Goal: Information Seeking & Learning: Find specific fact

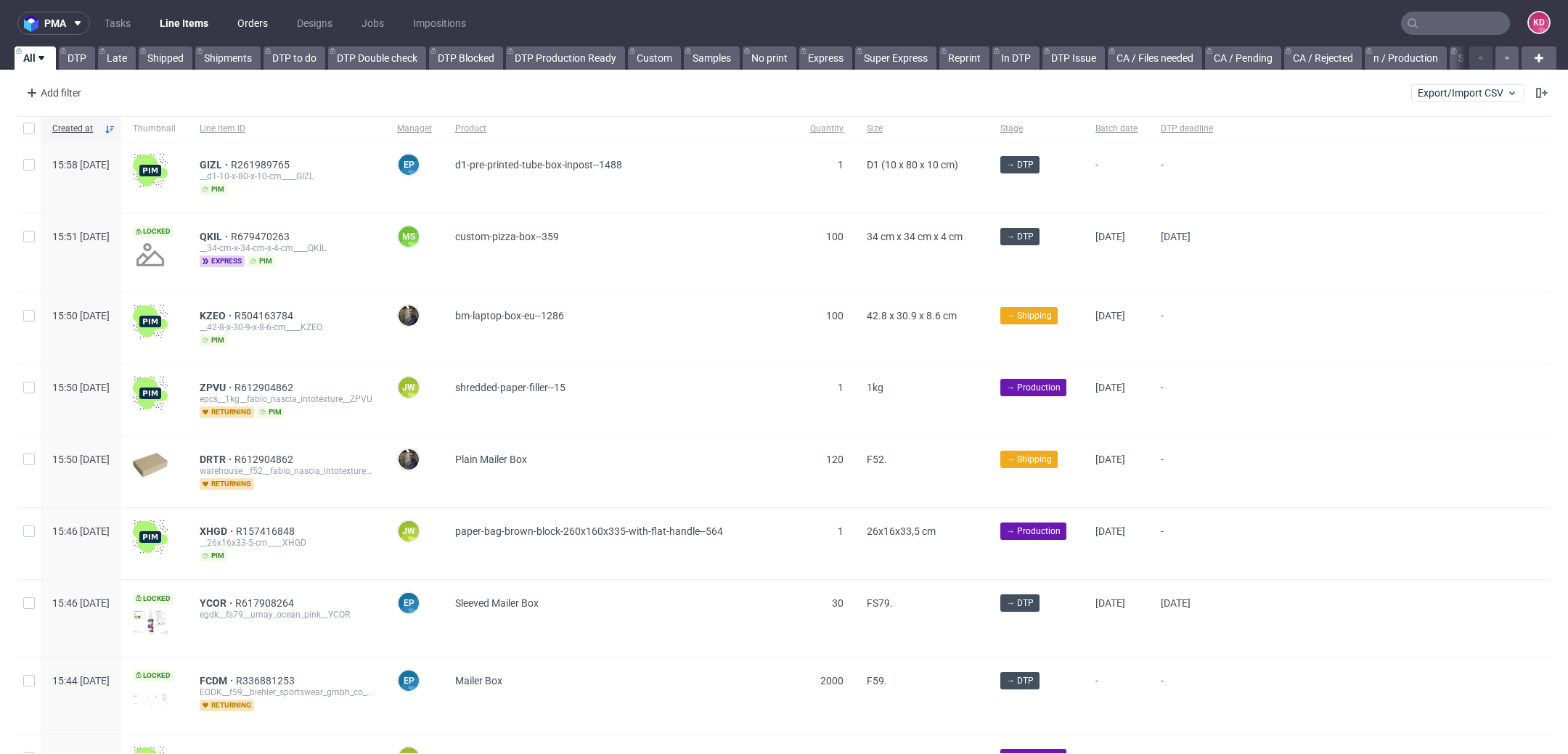
click at [257, 16] on link "Orders" at bounding box center [252, 24] width 48 height 24
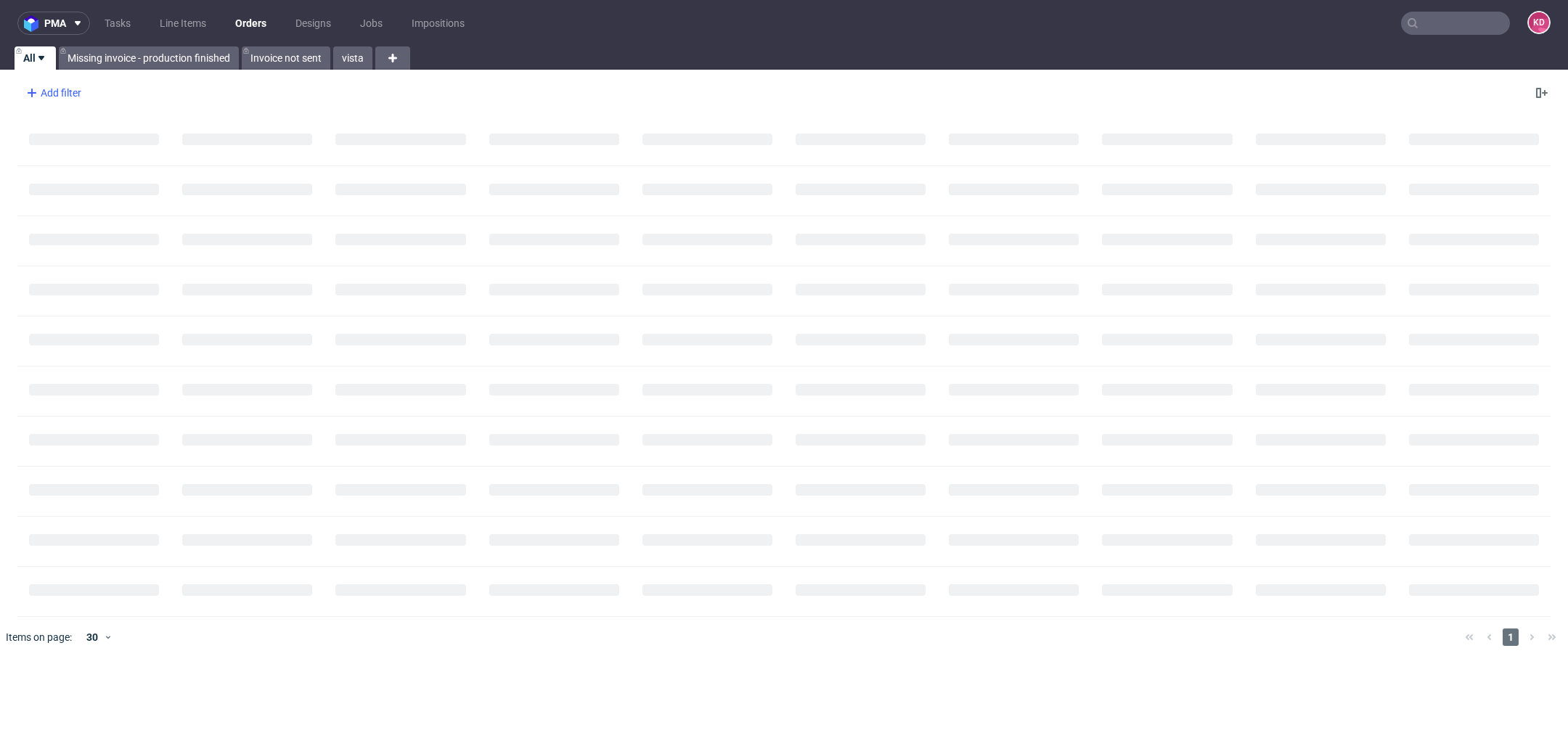
click at [61, 88] on div "Add filter" at bounding box center [52, 93] width 64 height 24
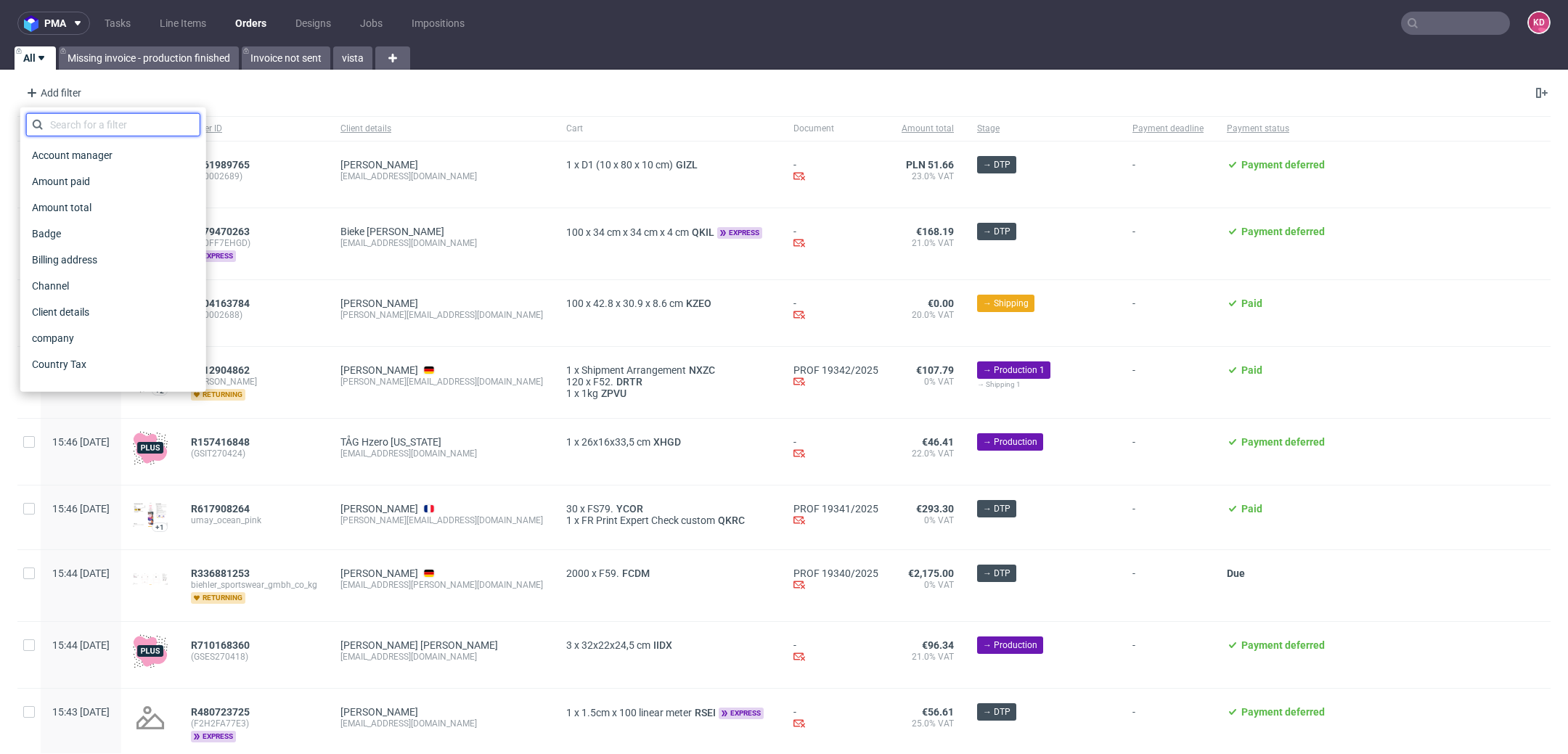
click at [98, 121] on input "text" at bounding box center [113, 125] width 174 height 24
type input "i"
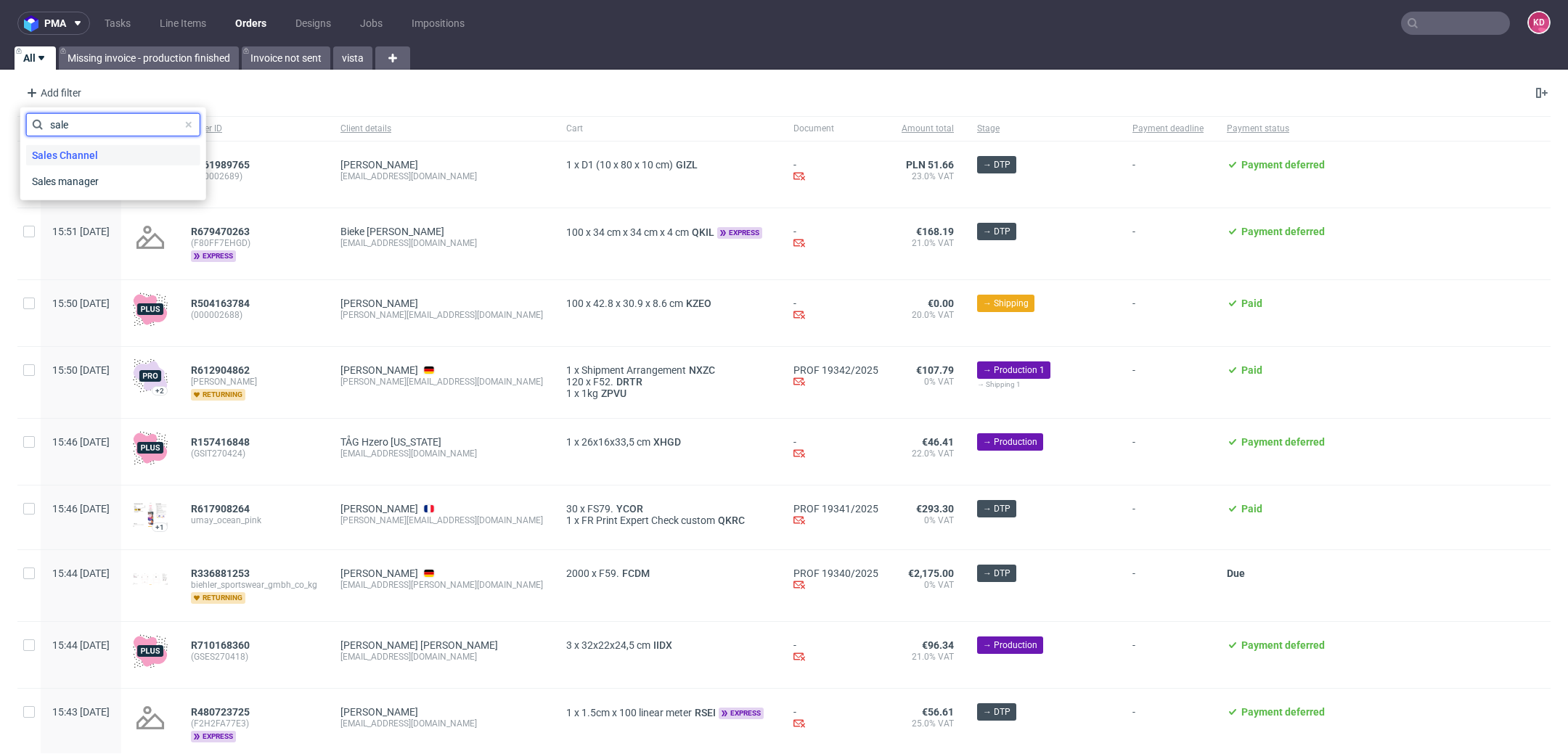
type input "sale"
click at [93, 153] on span "Sales Channel" at bounding box center [64, 156] width 77 height 21
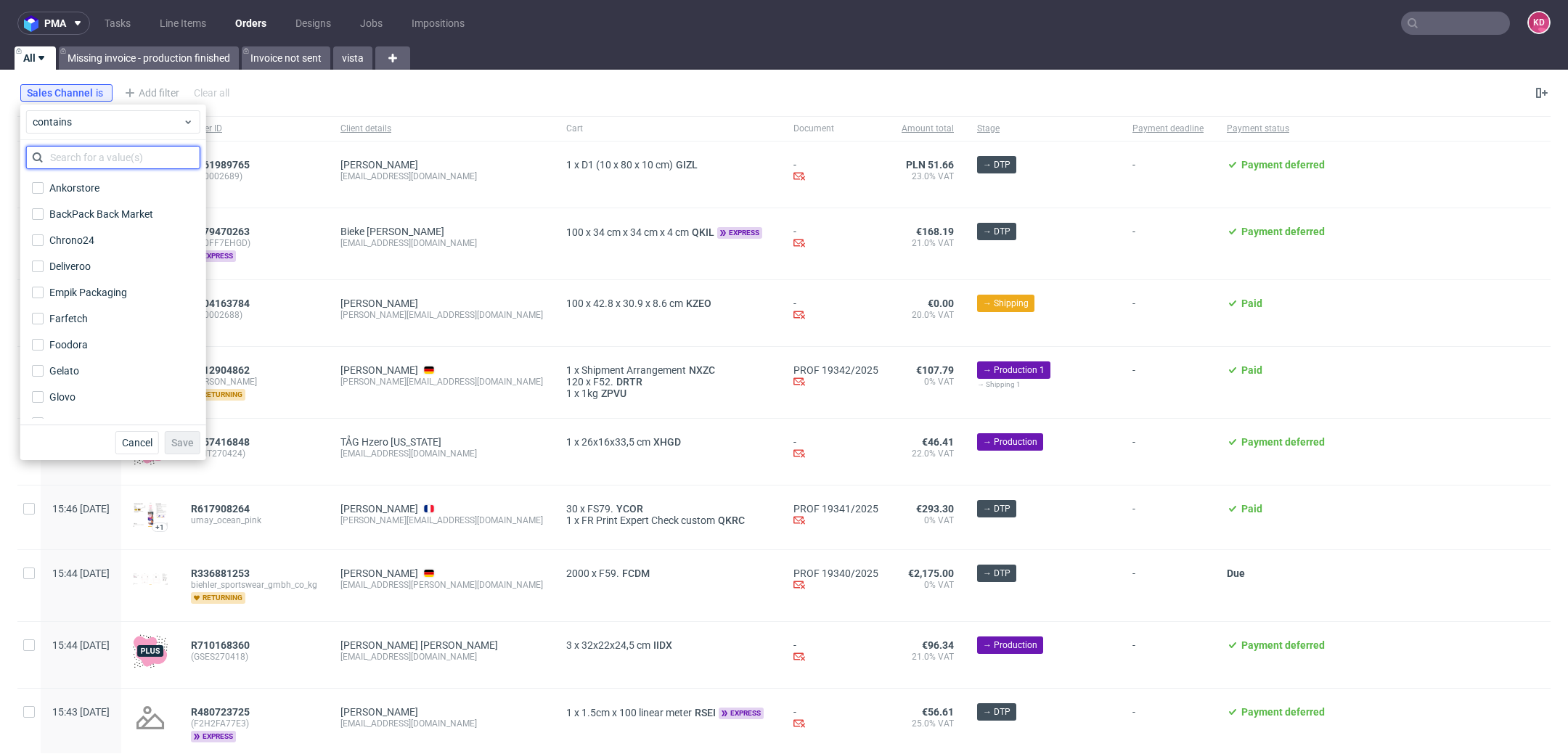
click at [81, 157] on input "text" at bounding box center [113, 158] width 174 height 24
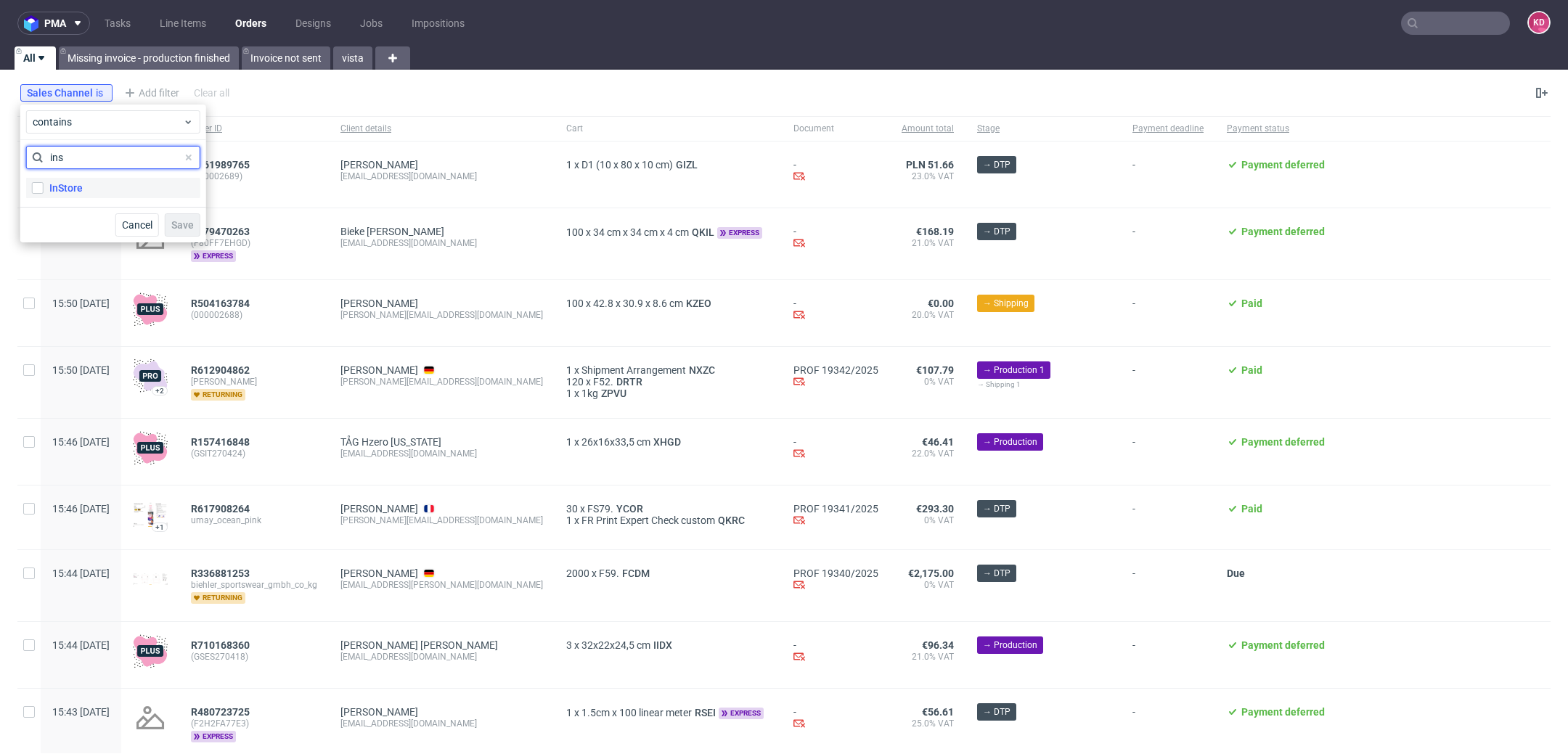
type input "ins"
click at [88, 188] on label "InStore" at bounding box center [113, 188] width 174 height 21
click at [43, 188] on input "InStore" at bounding box center [38, 188] width 12 height 12
checkbox input "true"
click at [185, 220] on span "Save" at bounding box center [182, 225] width 23 height 10
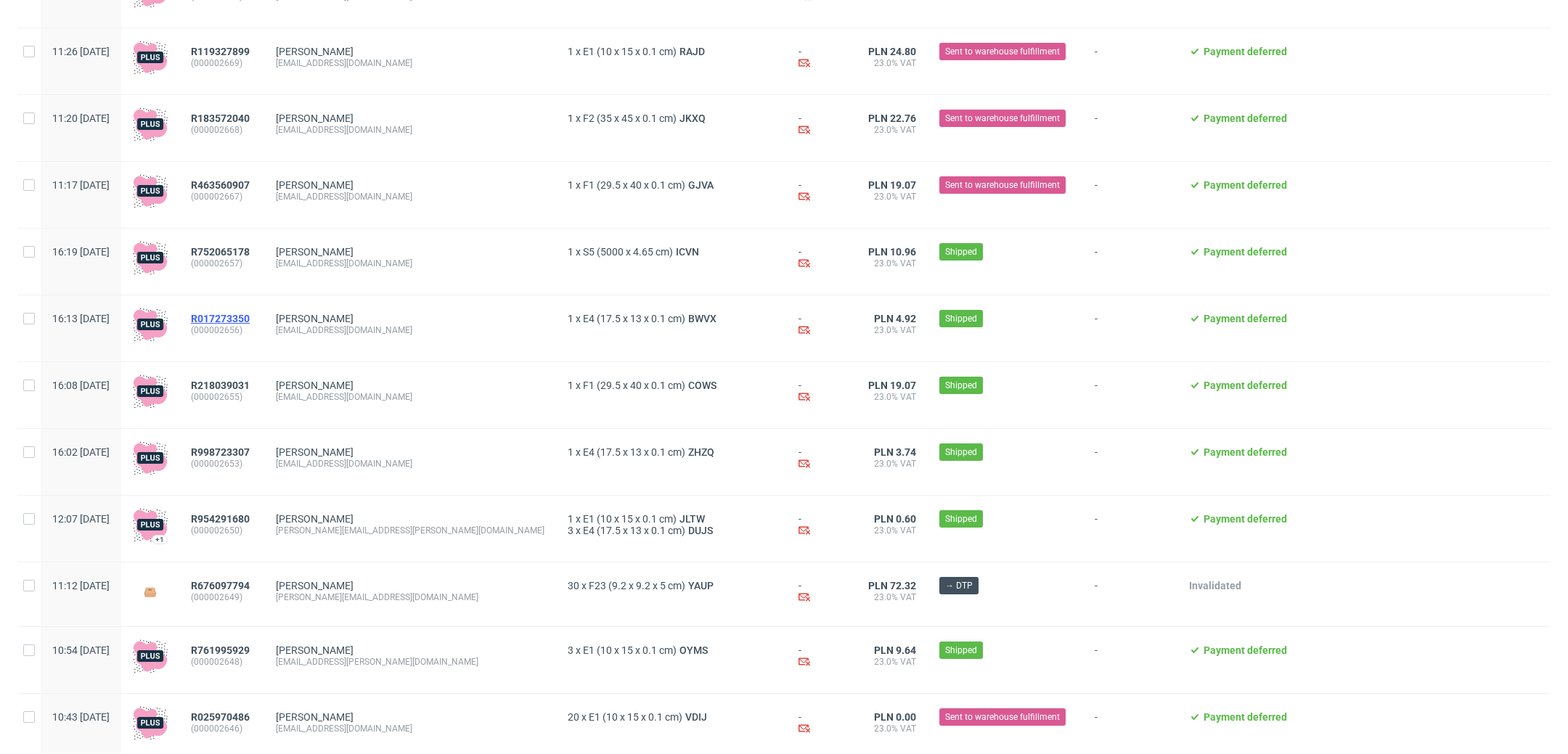
scroll to position [1091, 0]
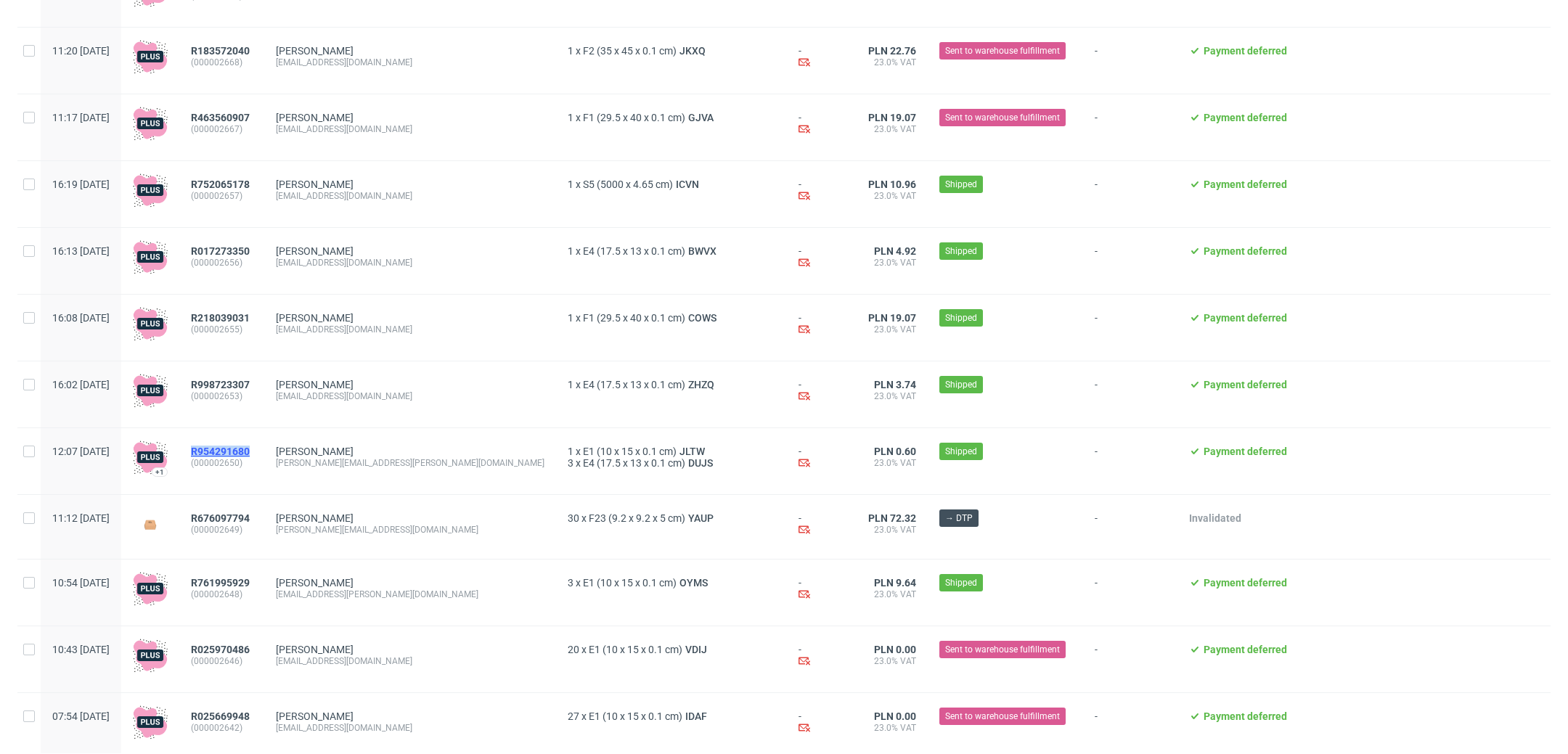
click at [250, 457] on span "R954291680" at bounding box center [220, 452] width 59 height 12
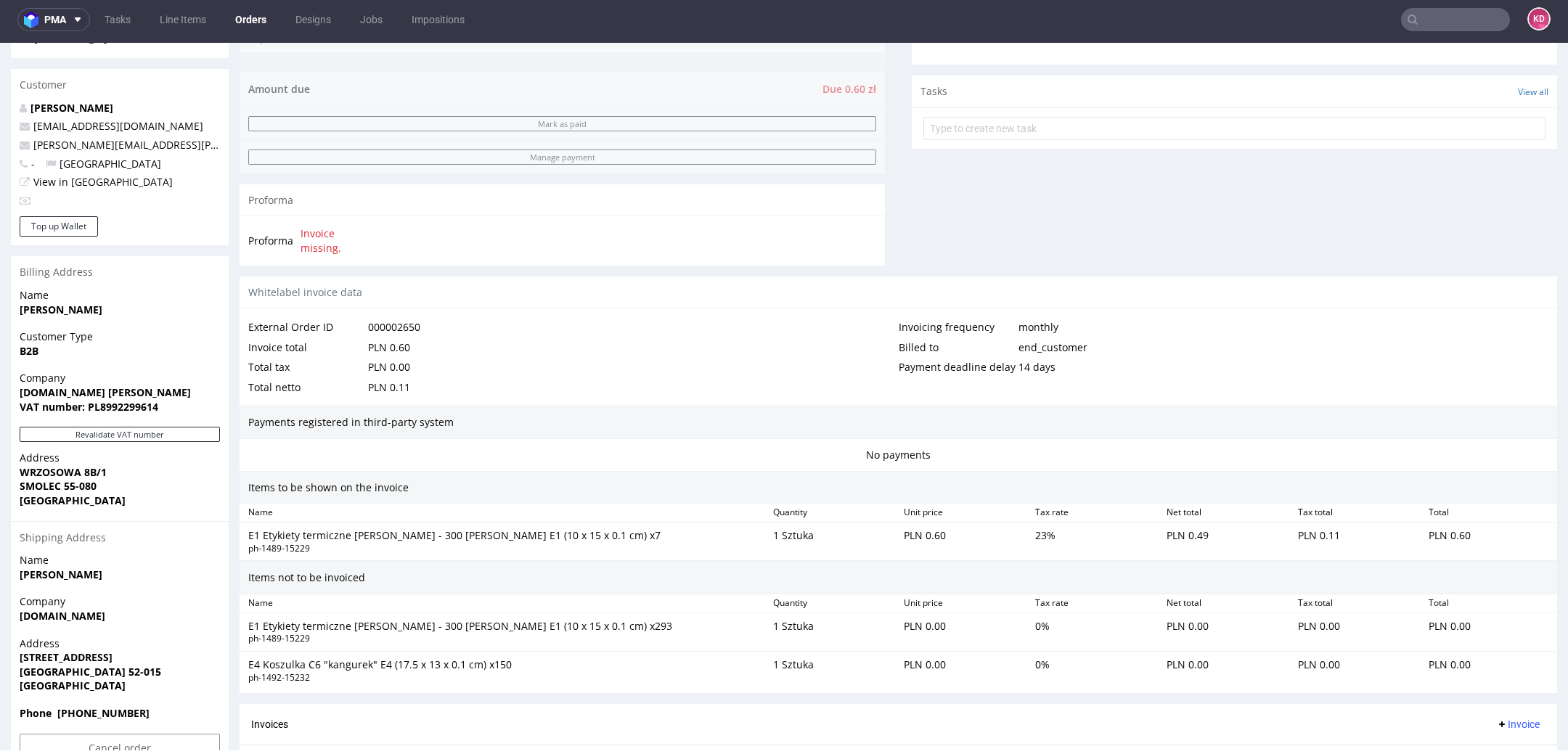
scroll to position [645, 0]
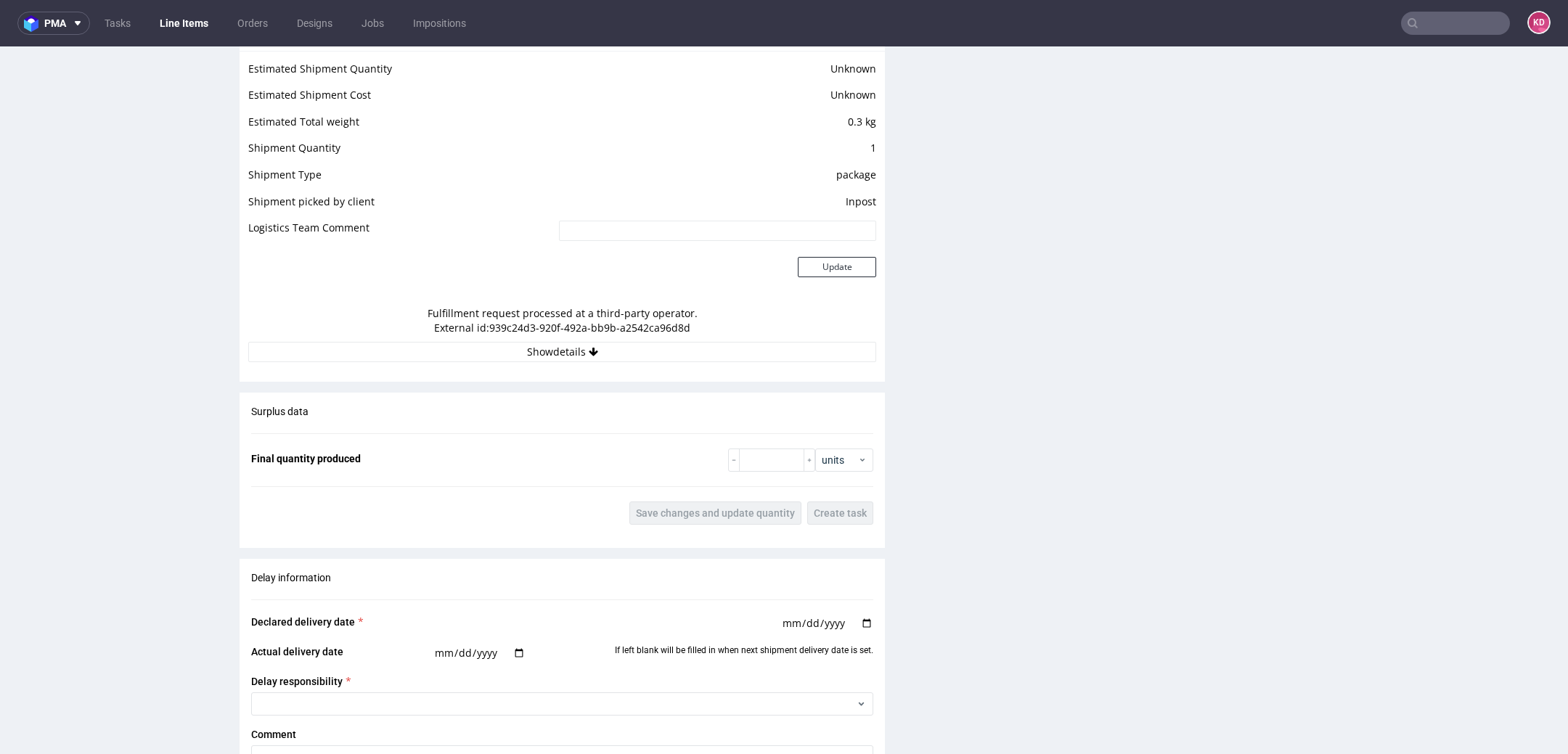
scroll to position [1253, 0]
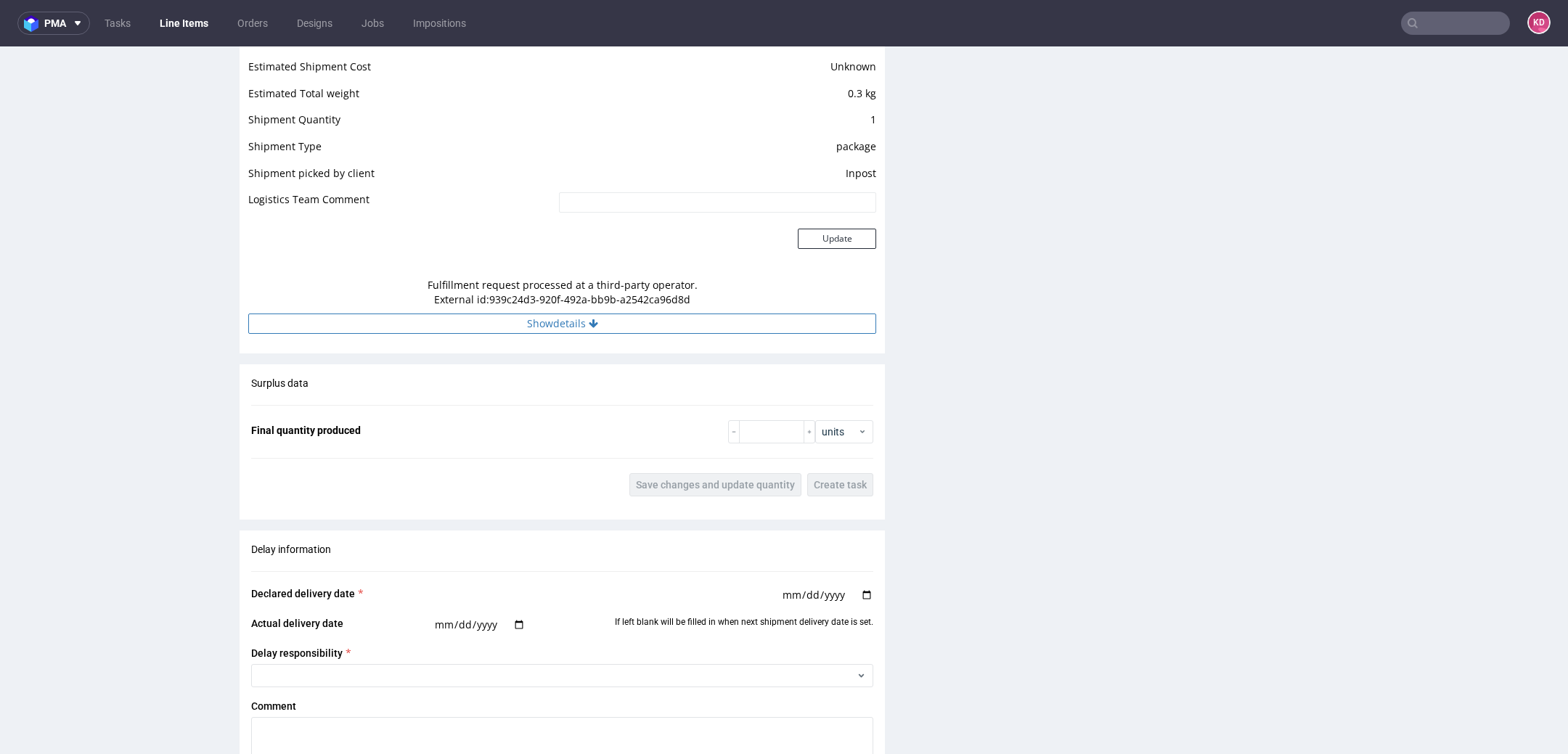
click at [681, 324] on button "Show details" at bounding box center [562, 324] width 628 height 21
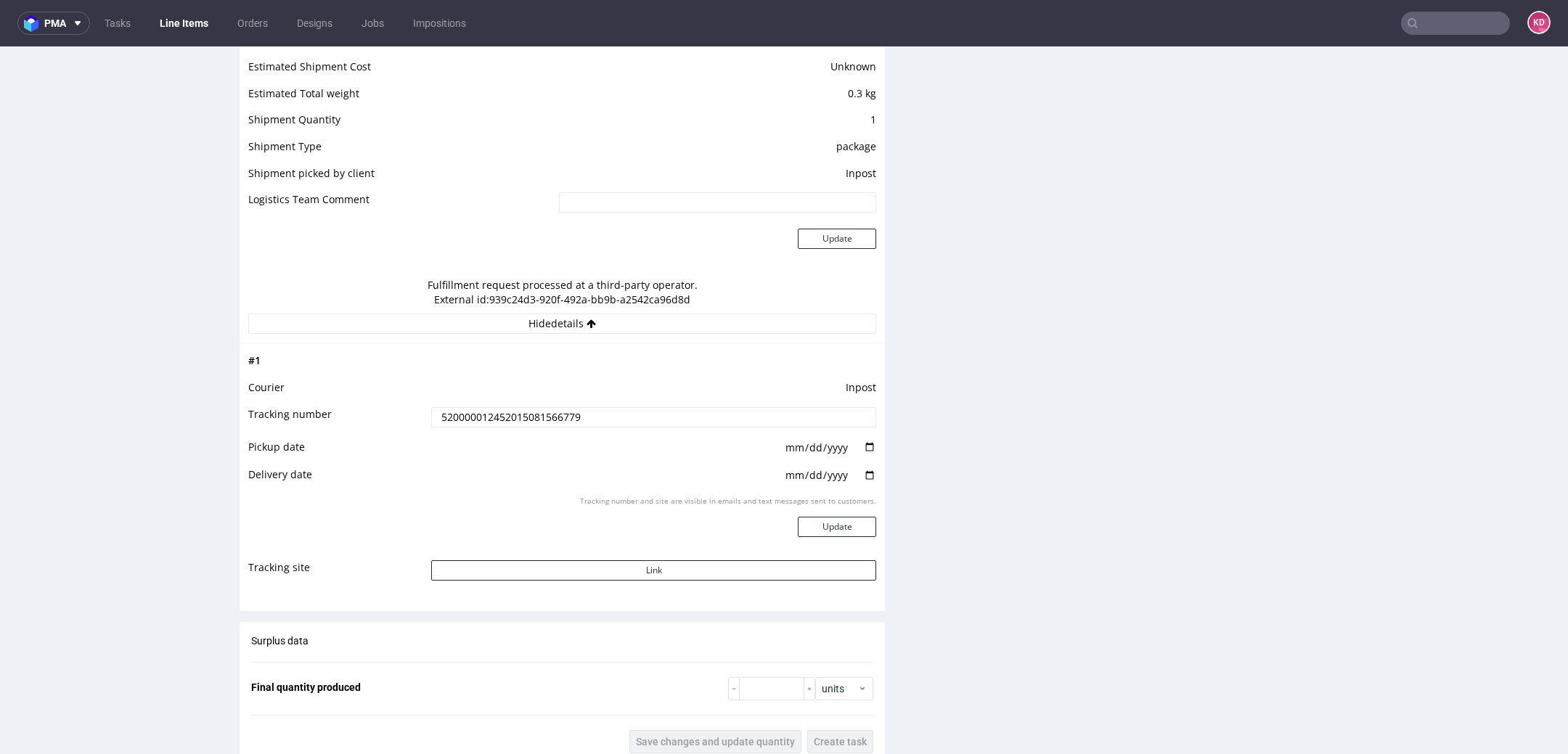
click at [525, 417] on input "520000012452015081566779" at bounding box center [654, 418] width 445 height 21
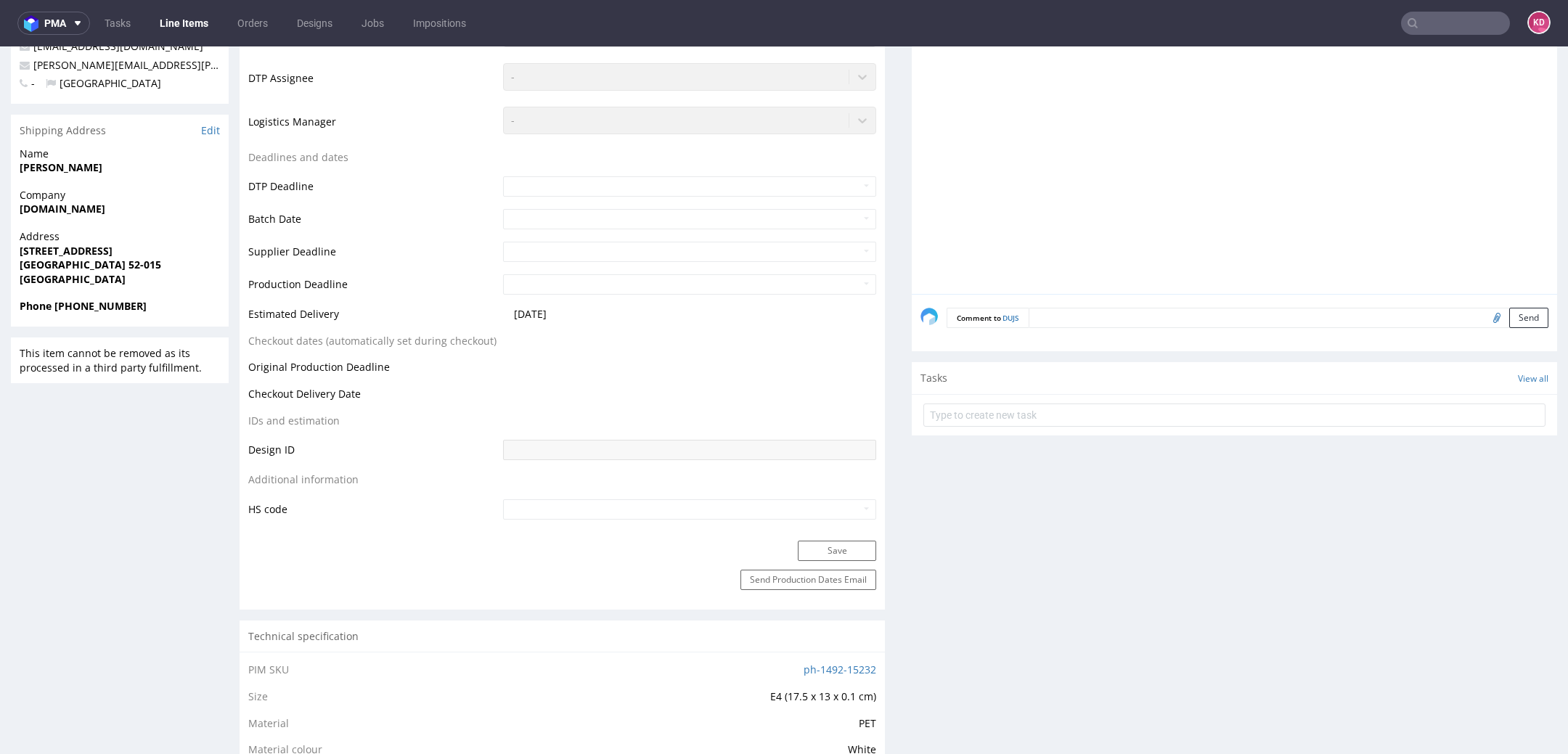
scroll to position [192, 0]
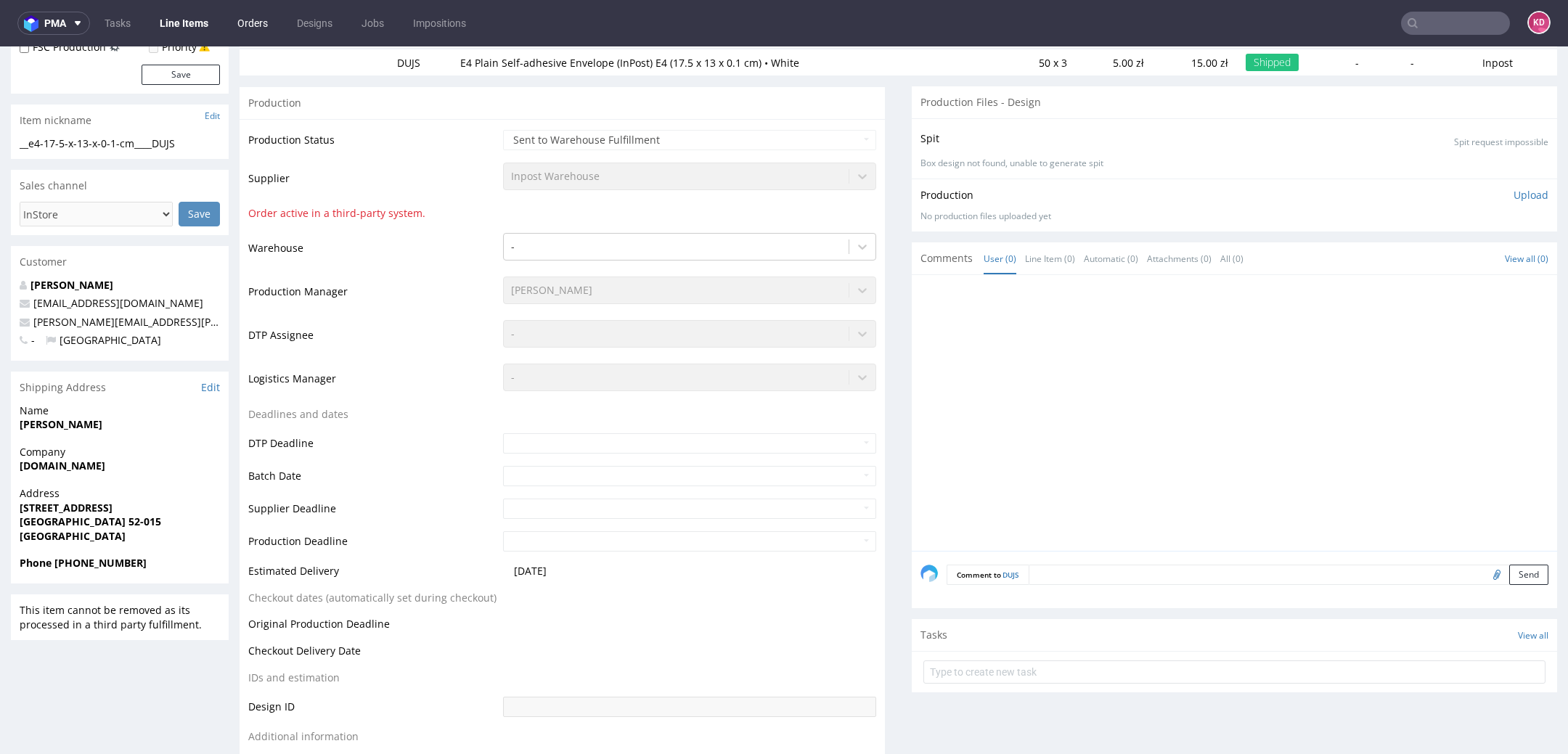
click at [248, 27] on link "Orders" at bounding box center [252, 24] width 48 height 24
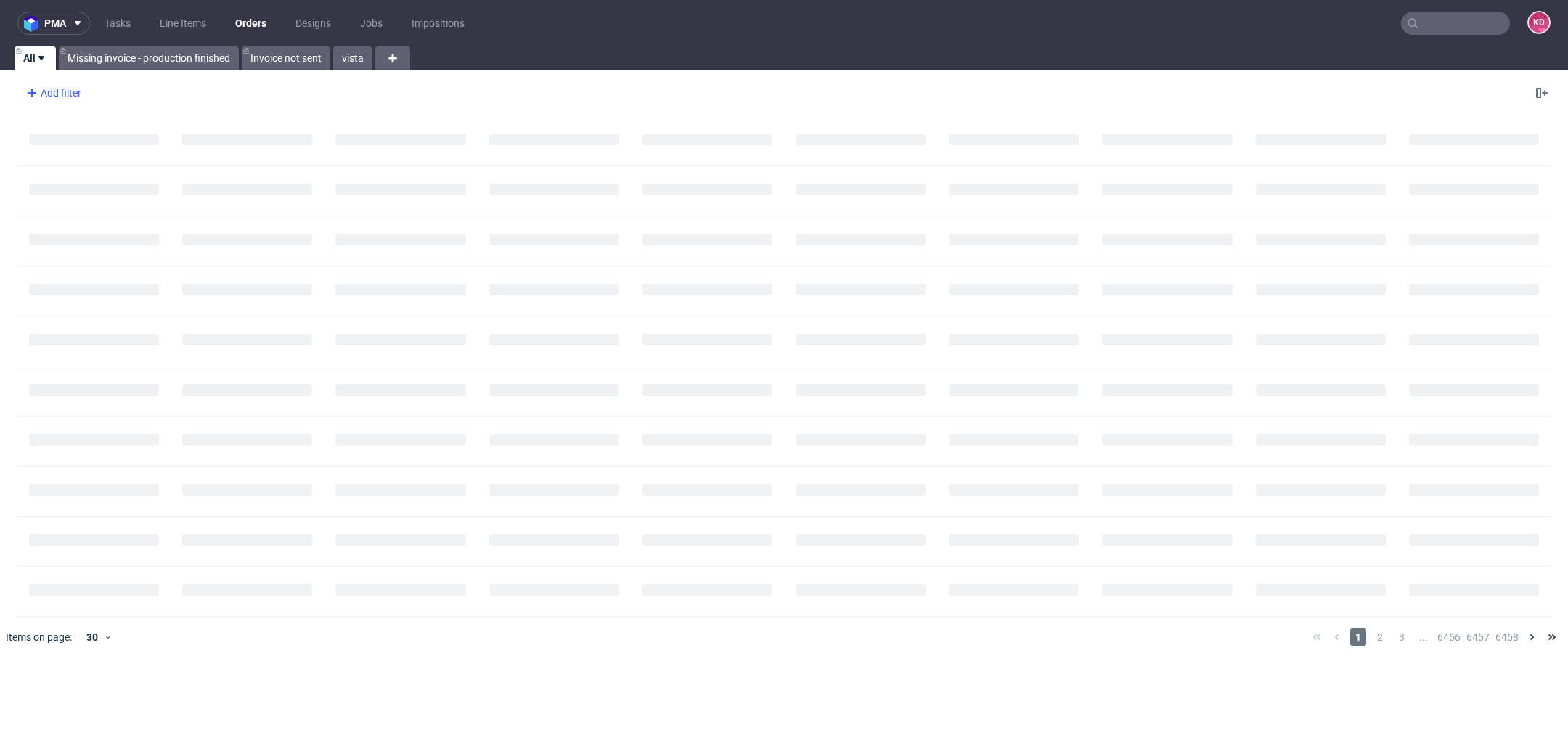
click at [69, 89] on div "Add filter" at bounding box center [52, 93] width 64 height 24
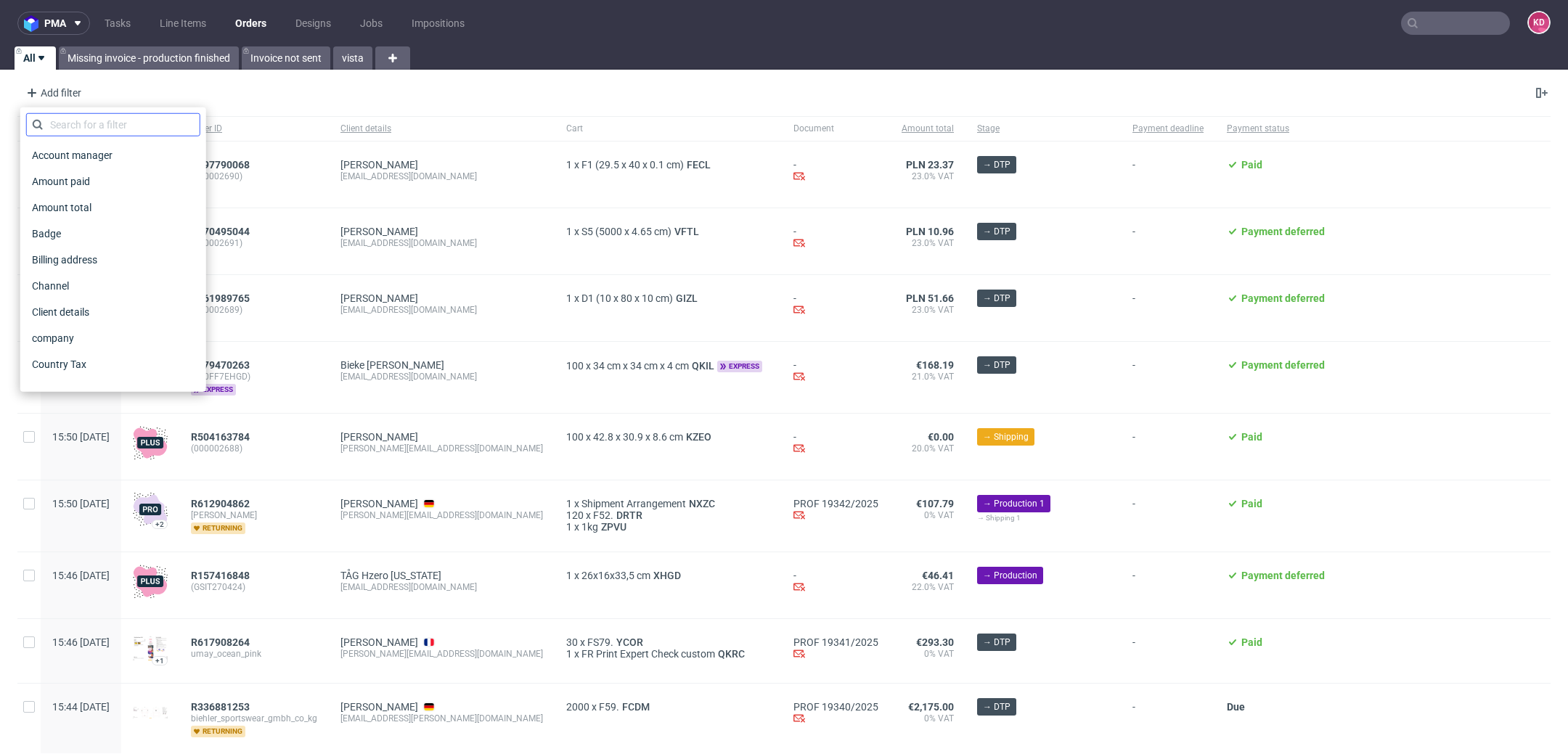
click at [94, 114] on div at bounding box center [113, 125] width 174 height 24
click at [91, 128] on input "text" at bounding box center [113, 125] width 174 height 24
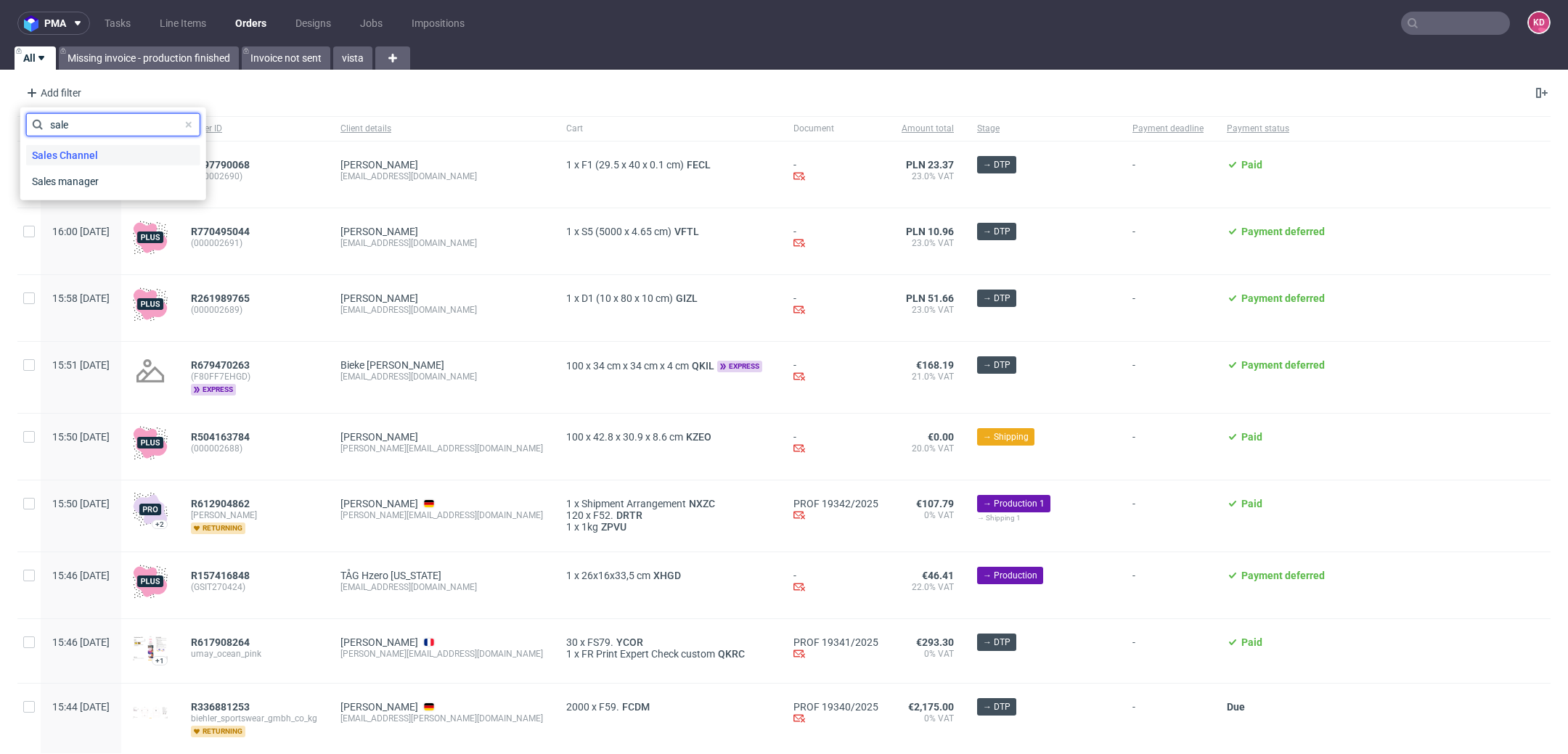
type input "sale"
click at [105, 150] on div "Sales Channel" at bounding box center [113, 156] width 174 height 21
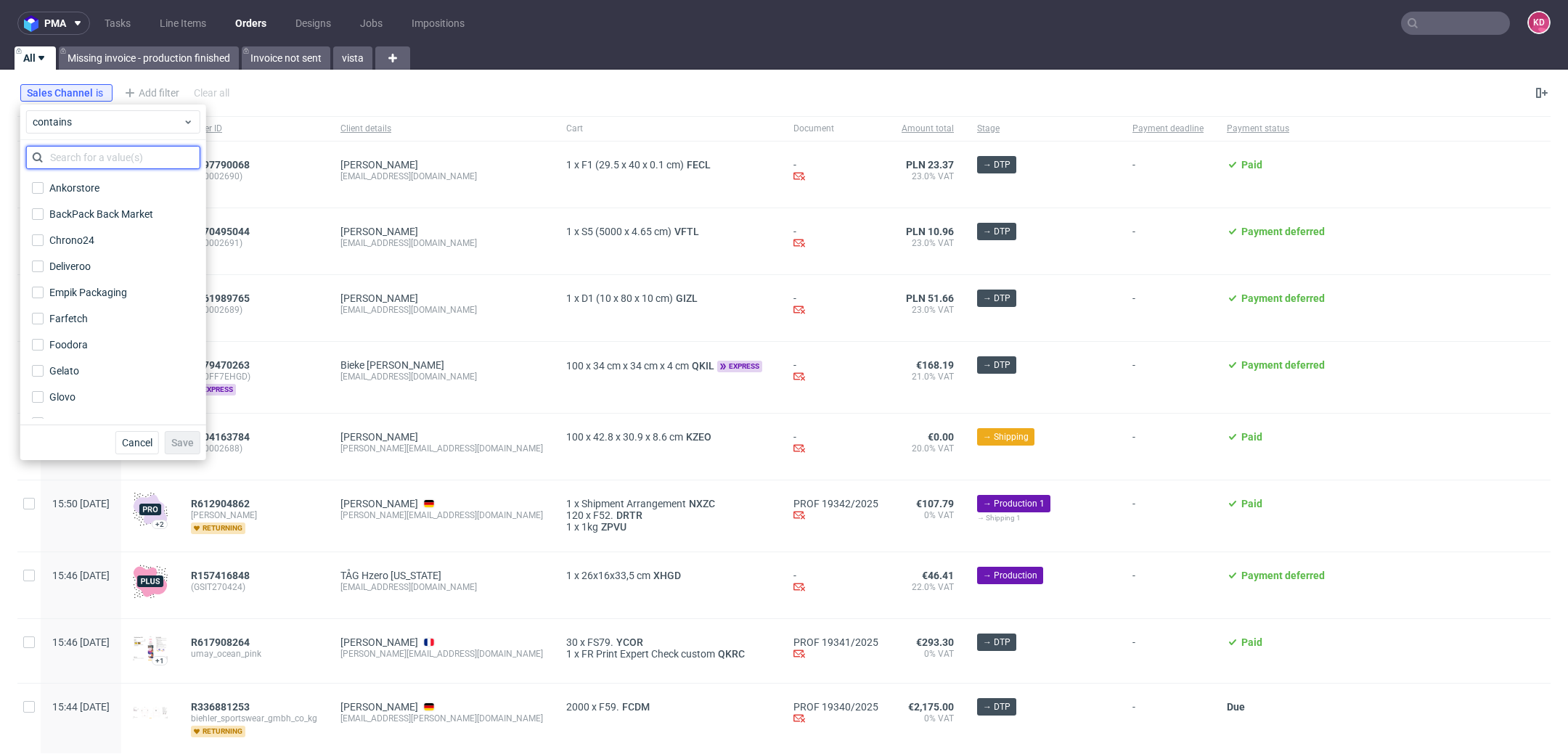
click at [96, 168] on input "text" at bounding box center [113, 158] width 174 height 24
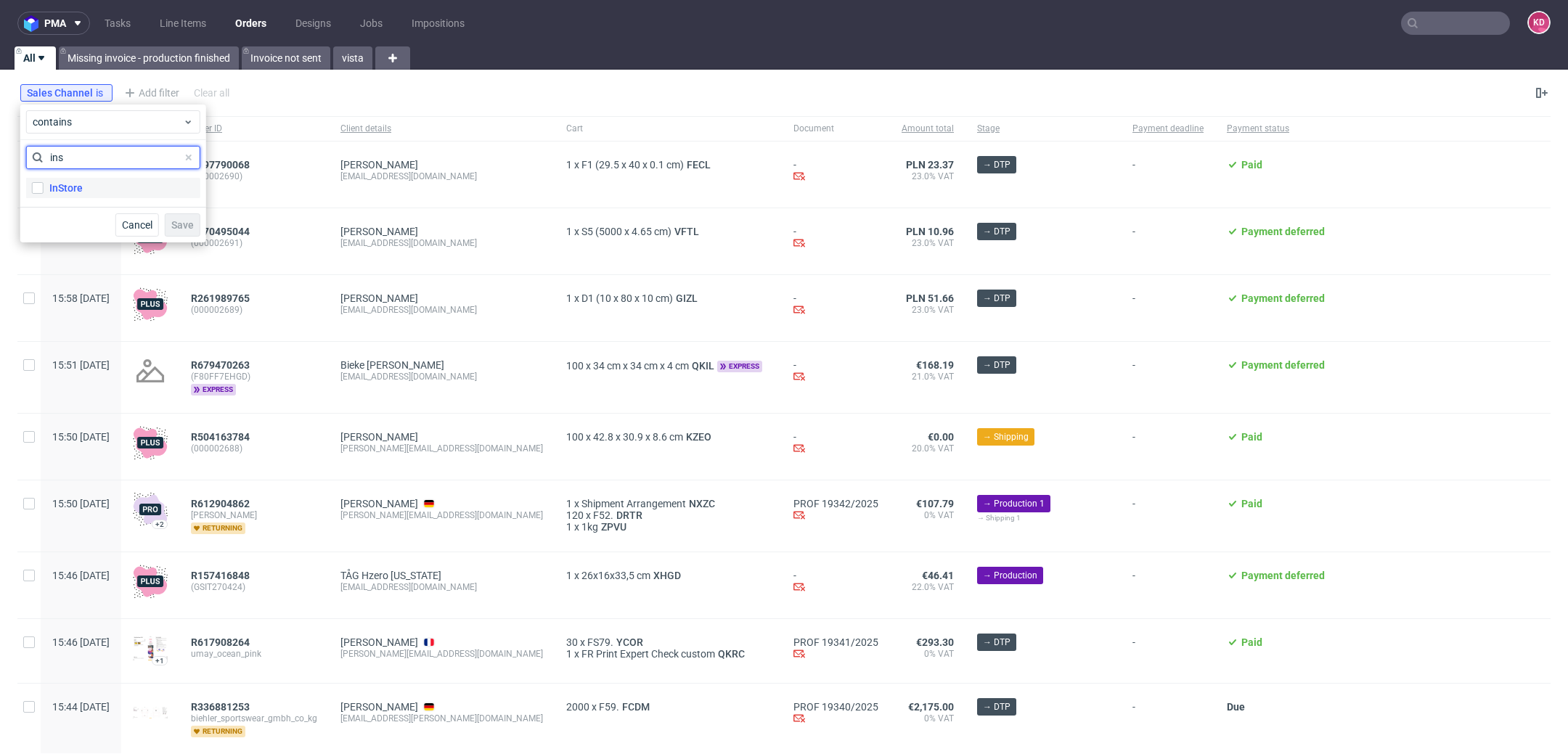
type input "ins"
click at [101, 185] on label "InStore" at bounding box center [113, 188] width 174 height 21
click at [43, 185] on input "InStore" at bounding box center [38, 188] width 12 height 12
checkbox input "true"
click at [181, 225] on span "Save" at bounding box center [182, 225] width 23 height 10
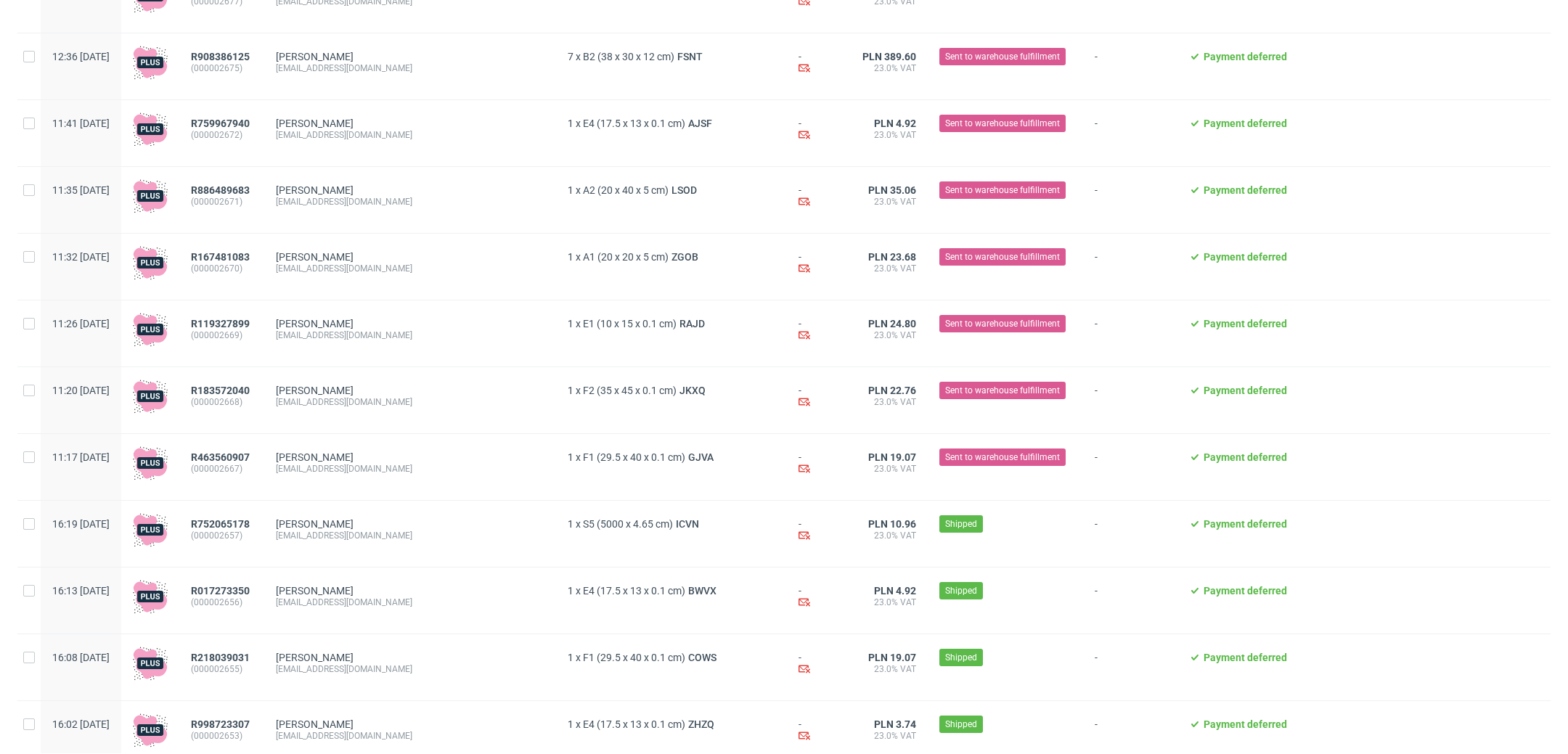
scroll to position [926, 0]
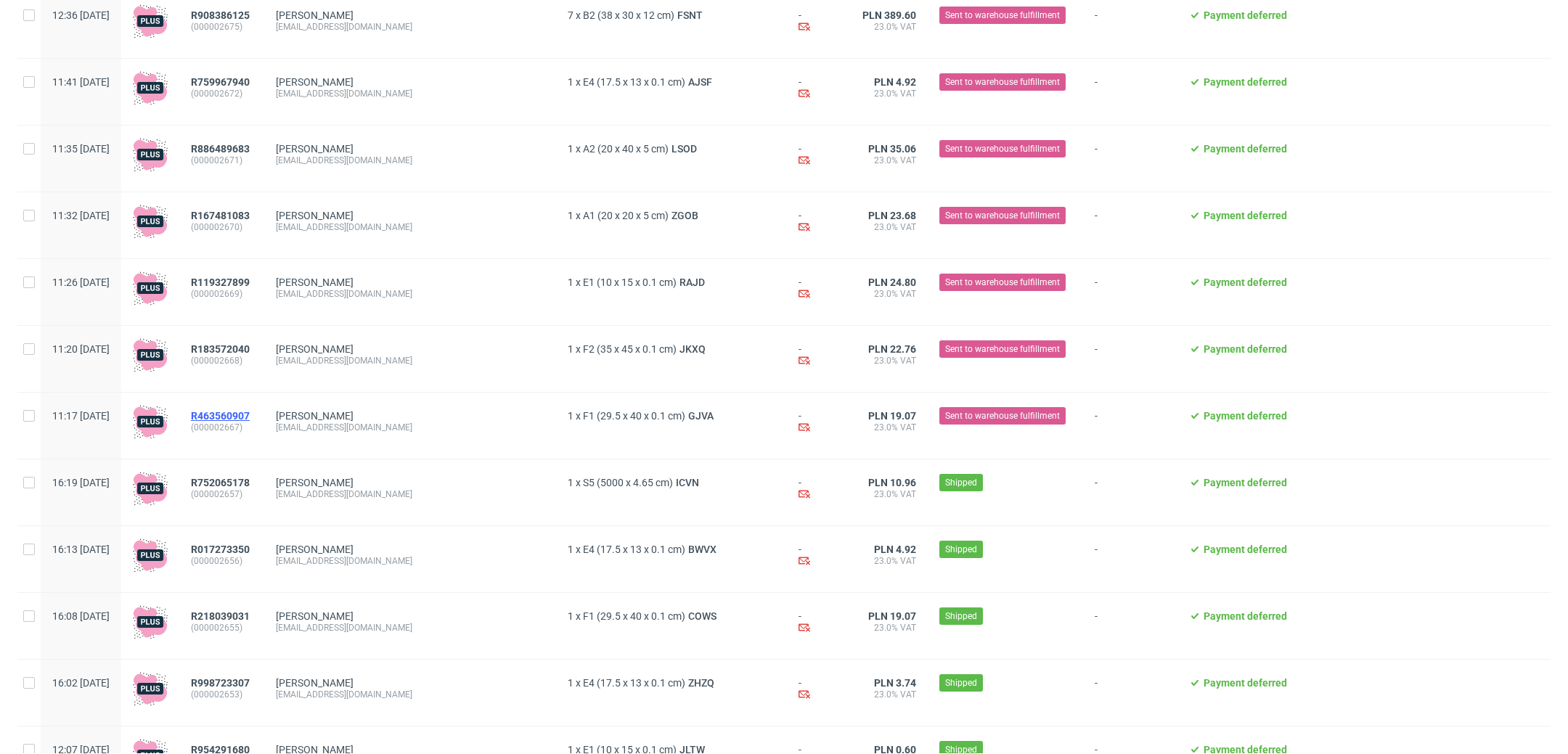
click at [250, 422] on span "R463560907" at bounding box center [220, 416] width 59 height 12
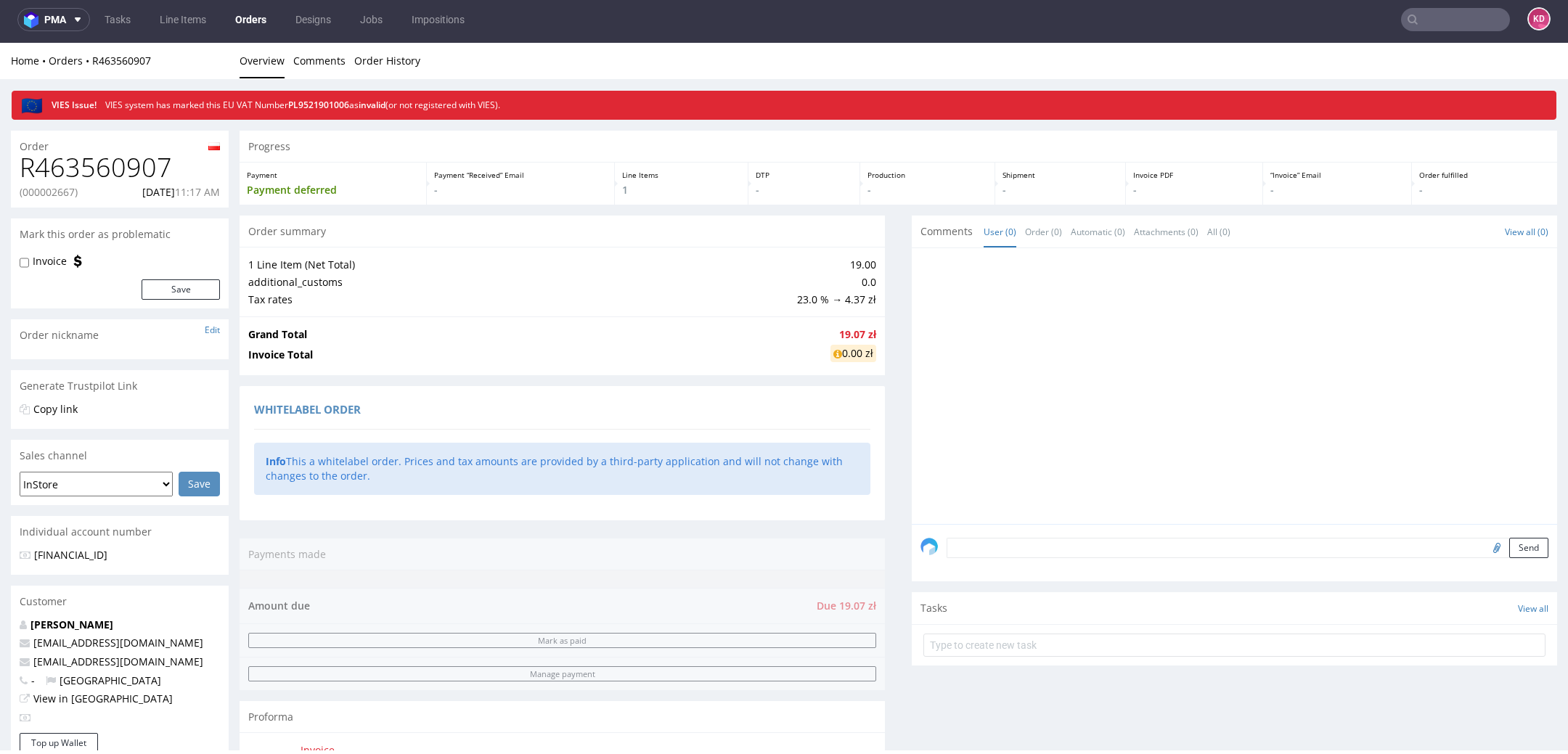
scroll to position [530, 0]
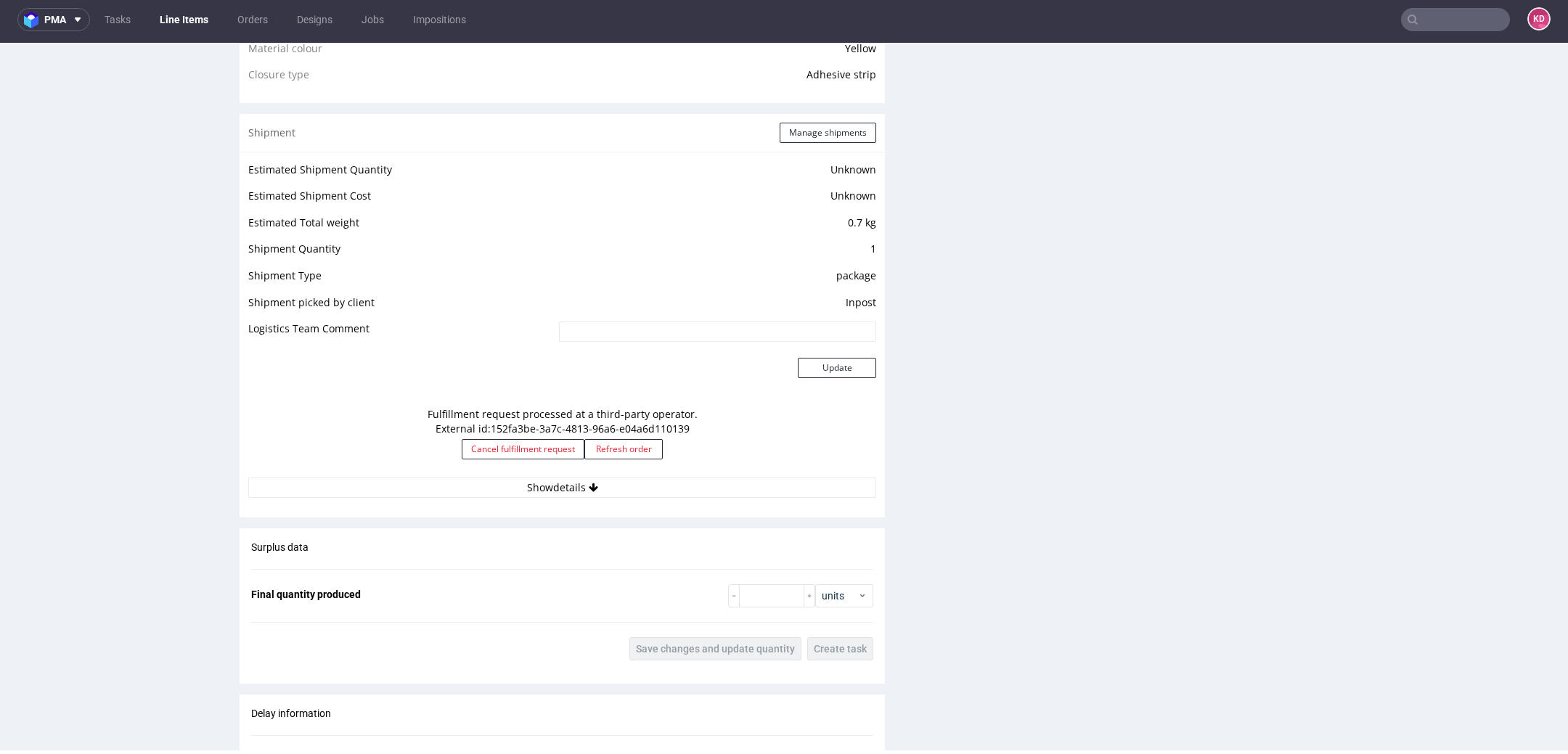
scroll to position [1156, 0]
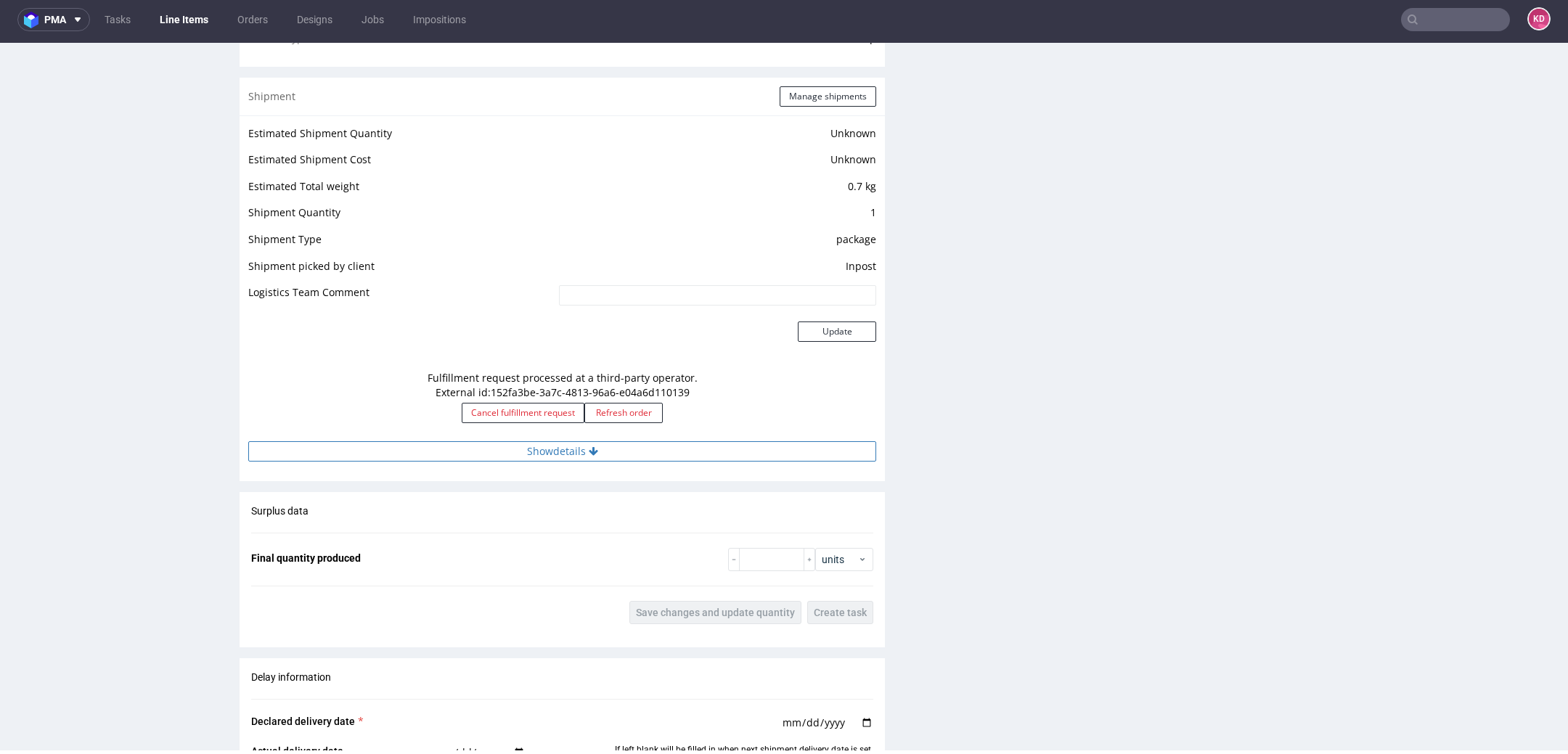
click at [691, 448] on button "Show details" at bounding box center [562, 452] width 628 height 21
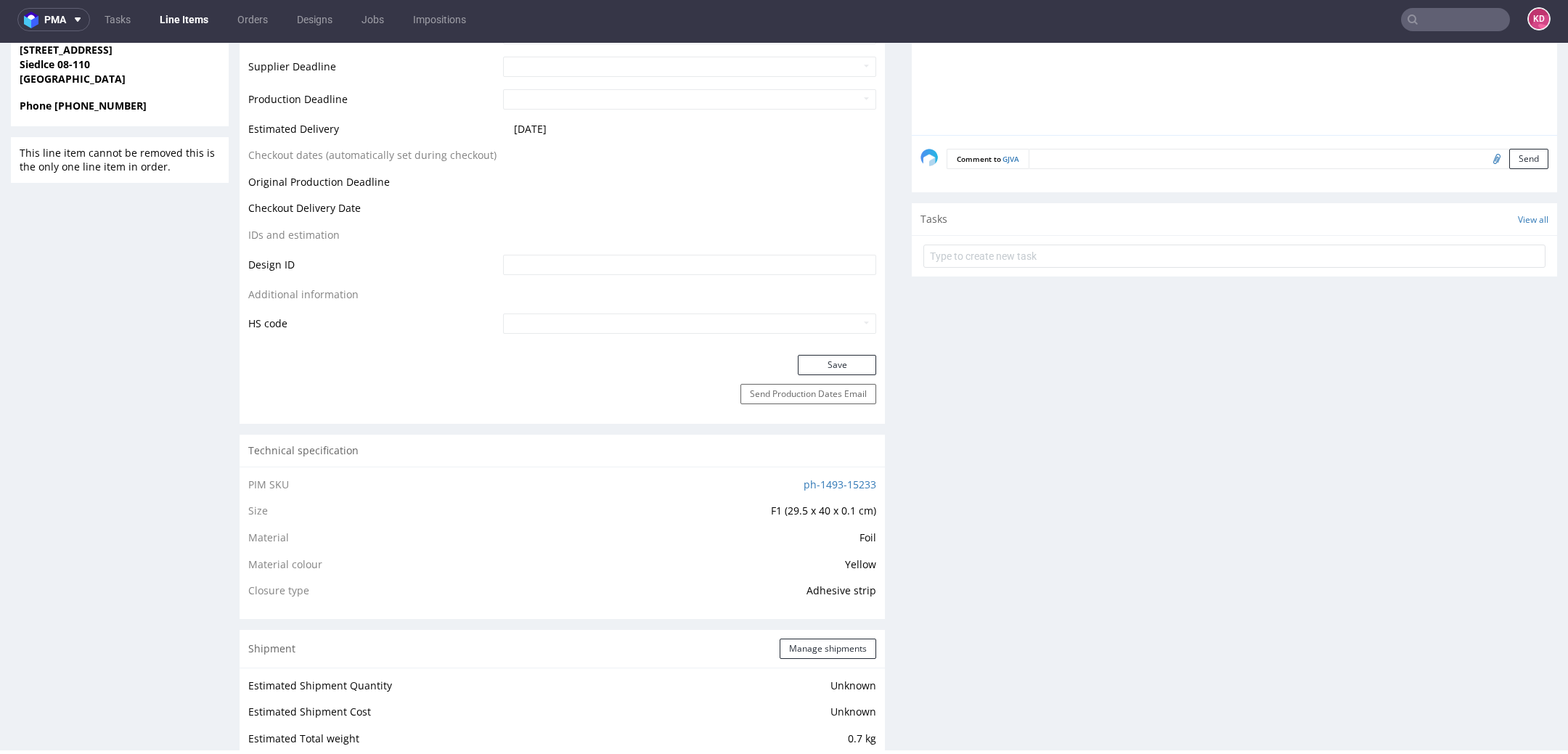
scroll to position [0, 0]
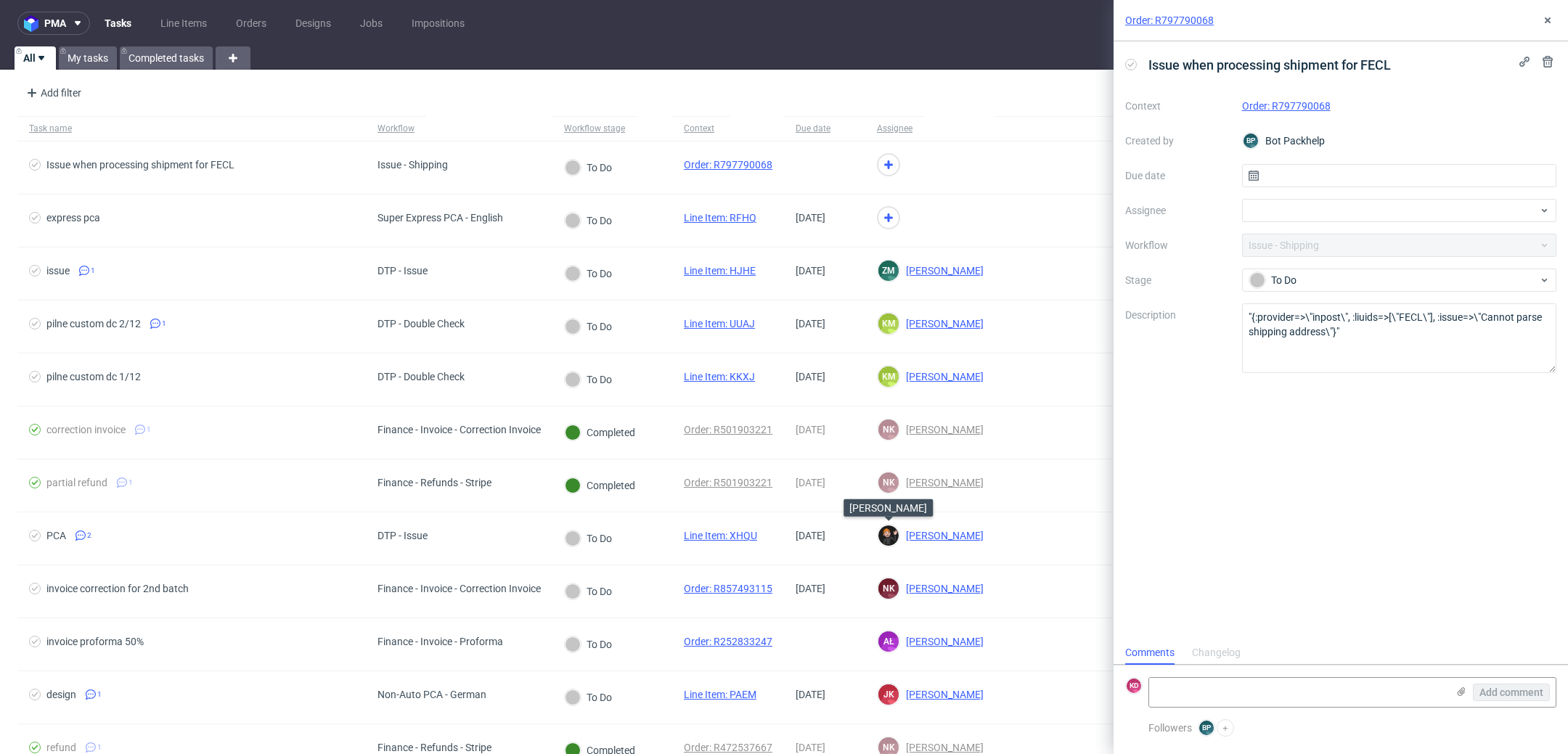
scroll to position [11, 0]
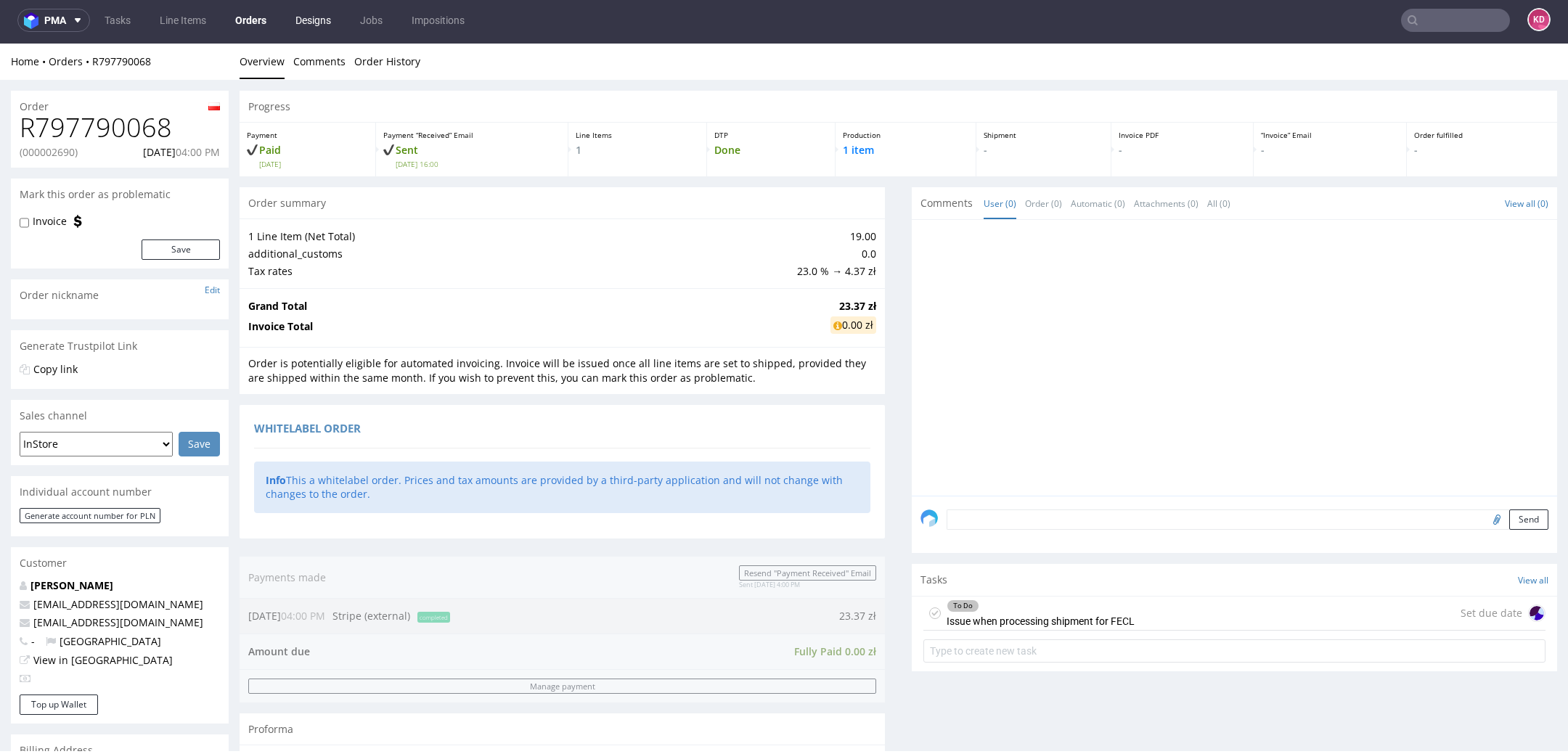
click at [310, 21] on link "Designs" at bounding box center [313, 21] width 53 height 24
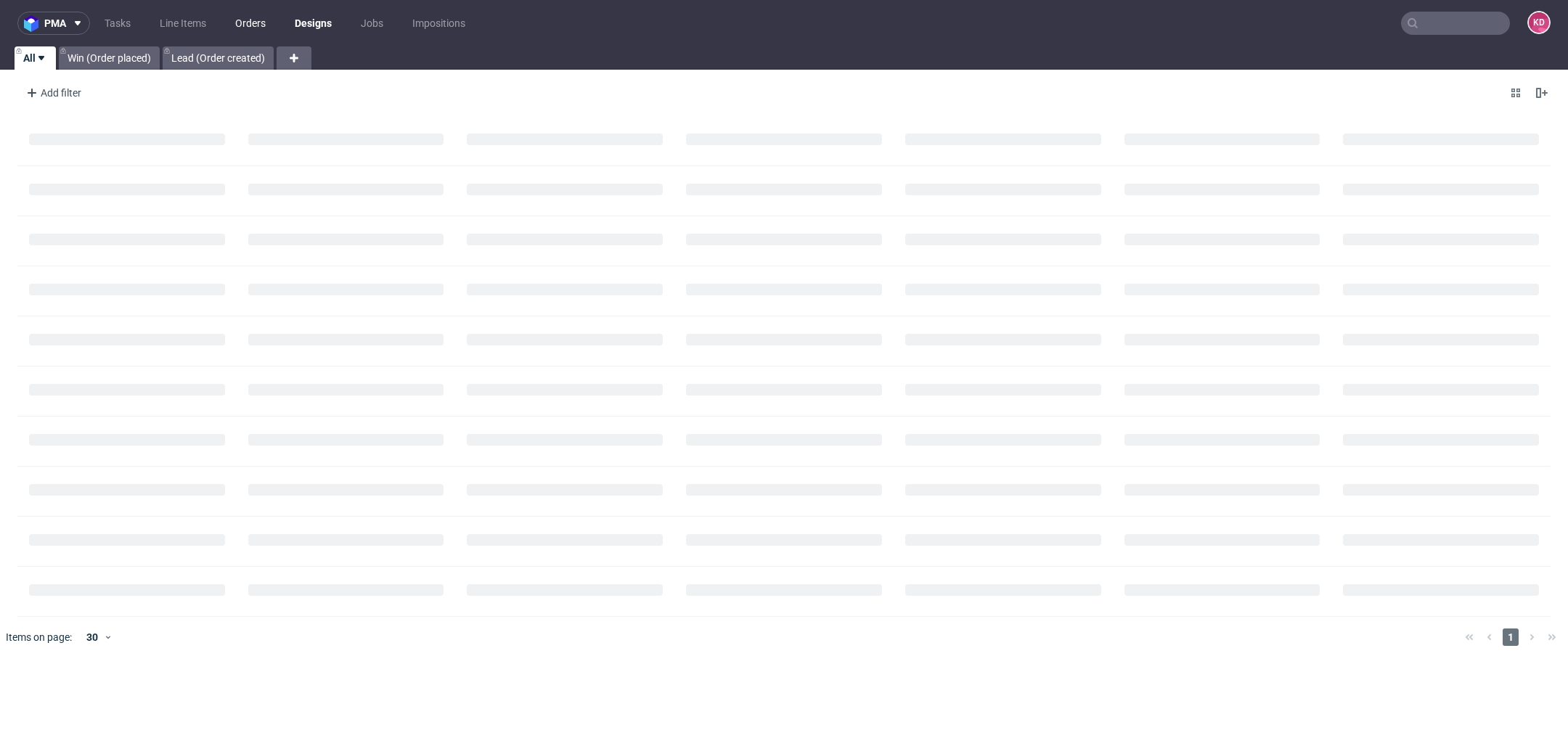
click at [247, 29] on link "Orders" at bounding box center [250, 24] width 48 height 24
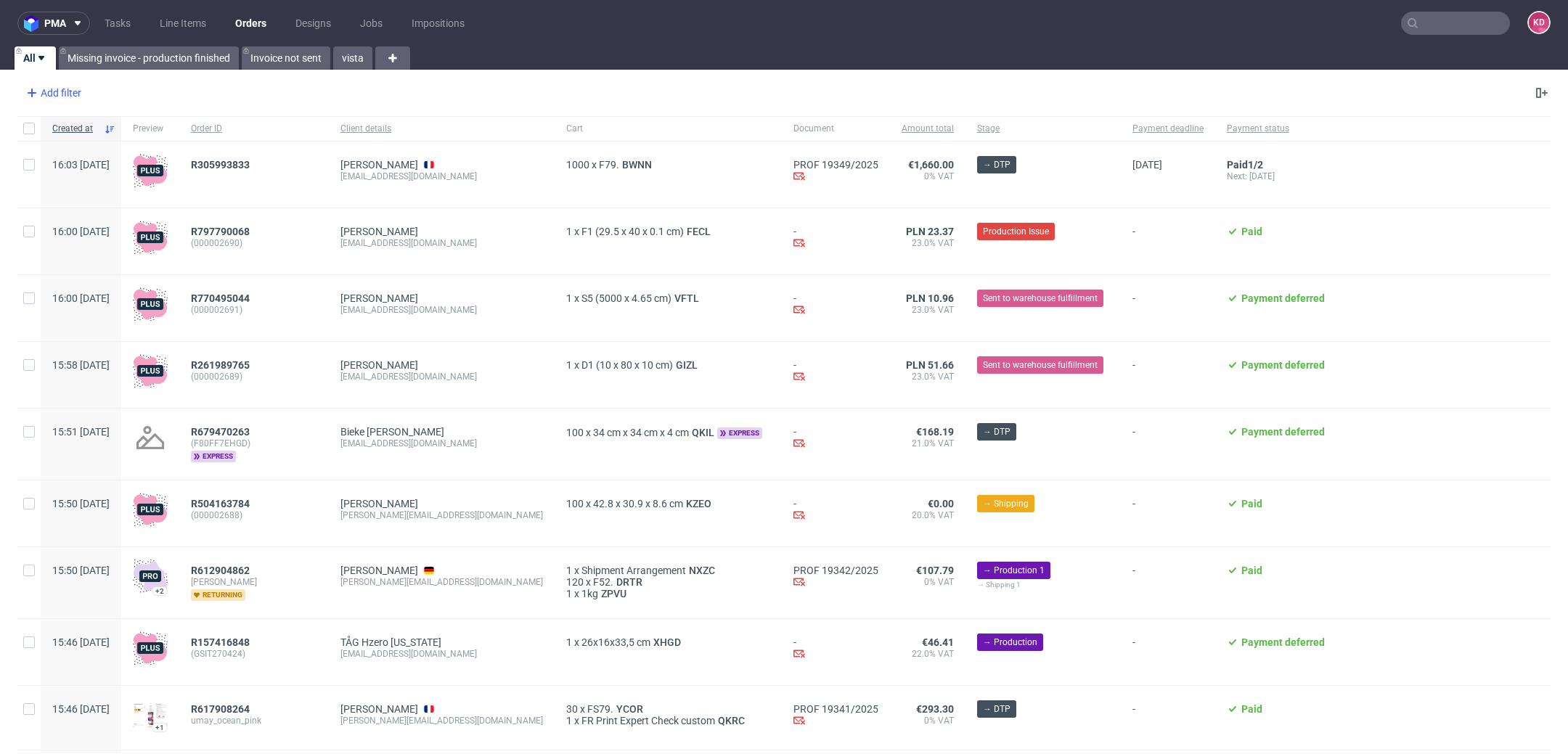
click at [68, 95] on div "Add filter" at bounding box center [52, 93] width 64 height 24
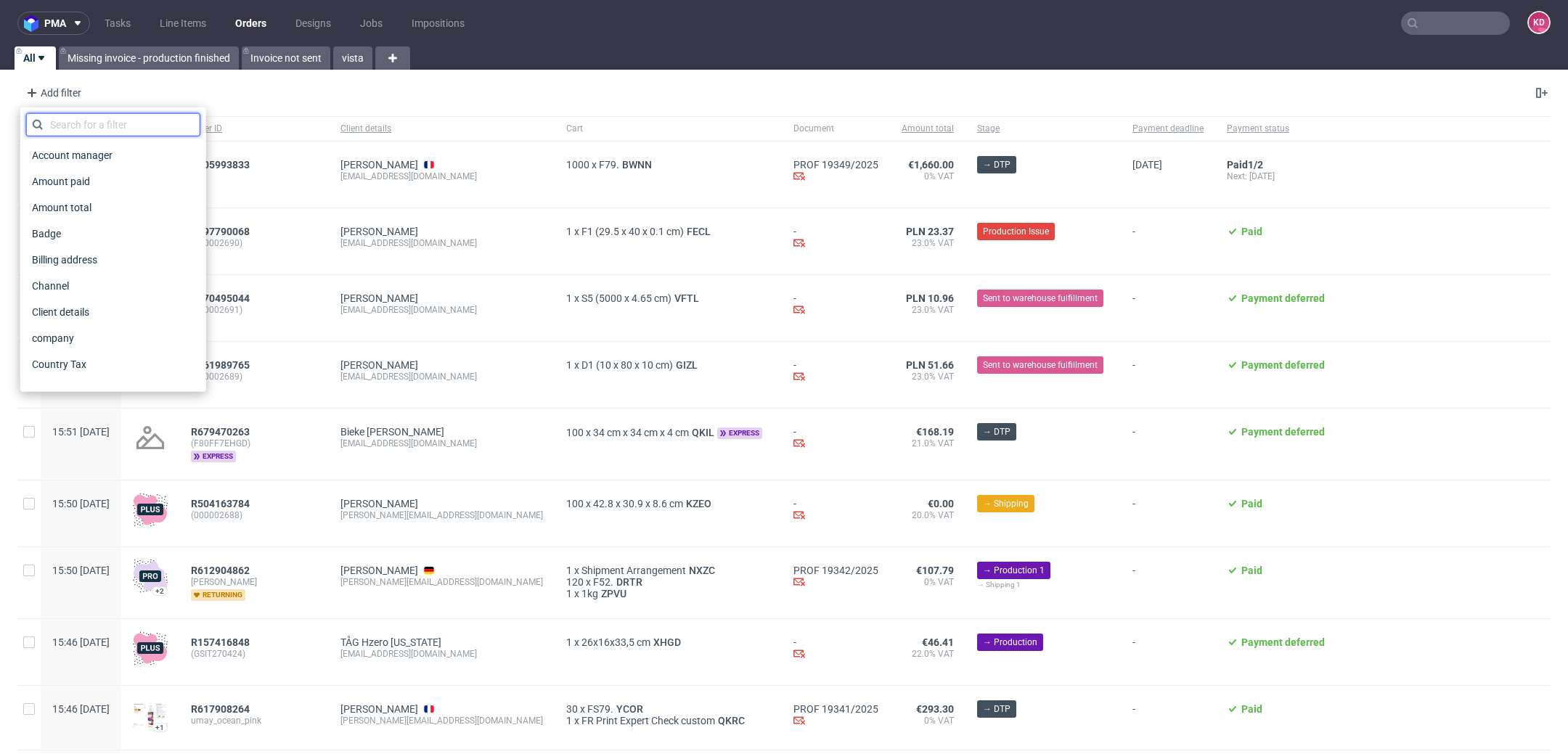
click at [128, 129] on input "text" at bounding box center [113, 125] width 174 height 24
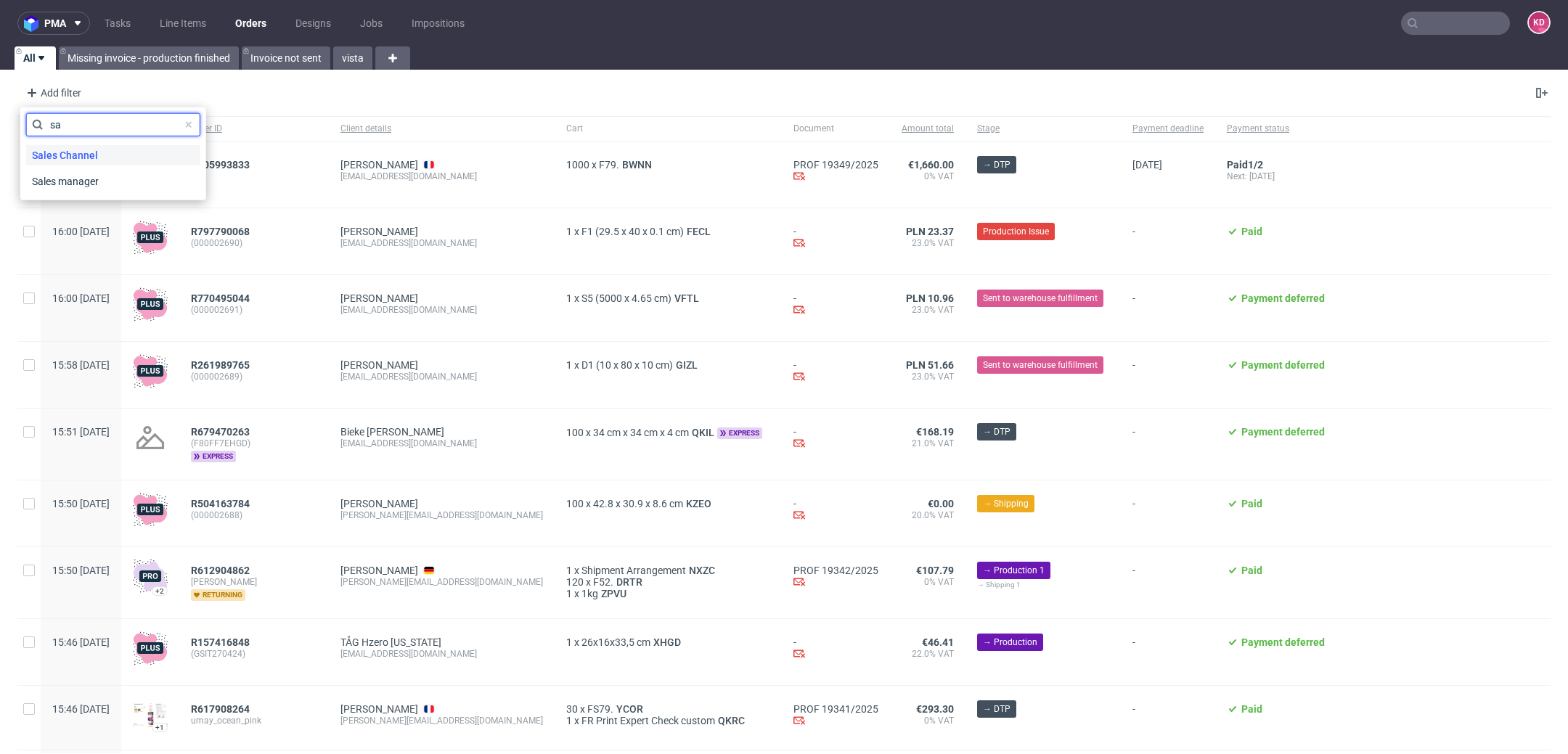
type input "sa"
click at [117, 154] on div "Sales Channel" at bounding box center [113, 156] width 174 height 21
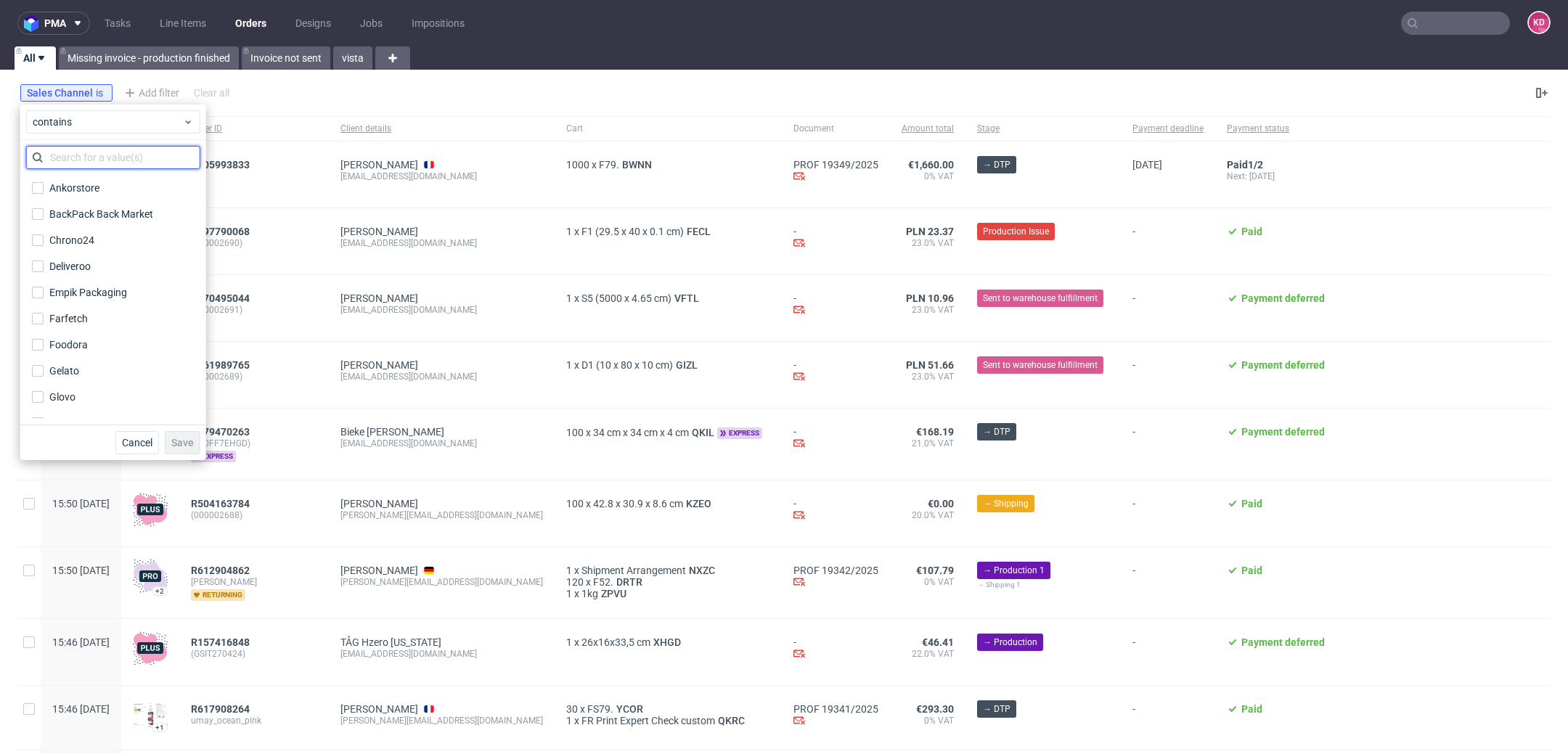
click at [108, 159] on input "text" at bounding box center [113, 158] width 174 height 24
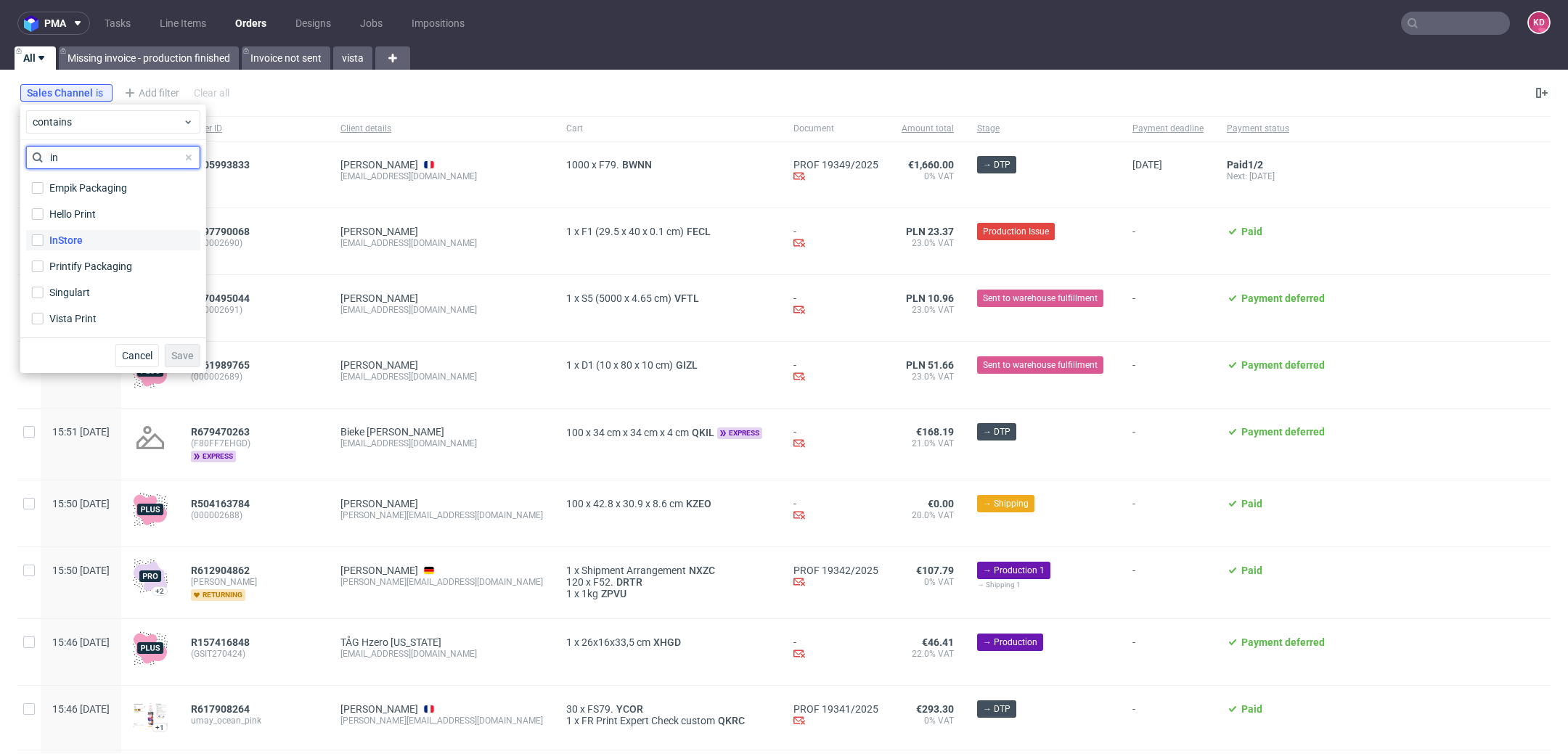
type input "in"
click at [103, 242] on label "InStore" at bounding box center [113, 240] width 174 height 21
click at [43, 242] on input "InStore" at bounding box center [38, 240] width 12 height 12
checkbox input "true"
click at [183, 357] on span "Save" at bounding box center [182, 356] width 23 height 10
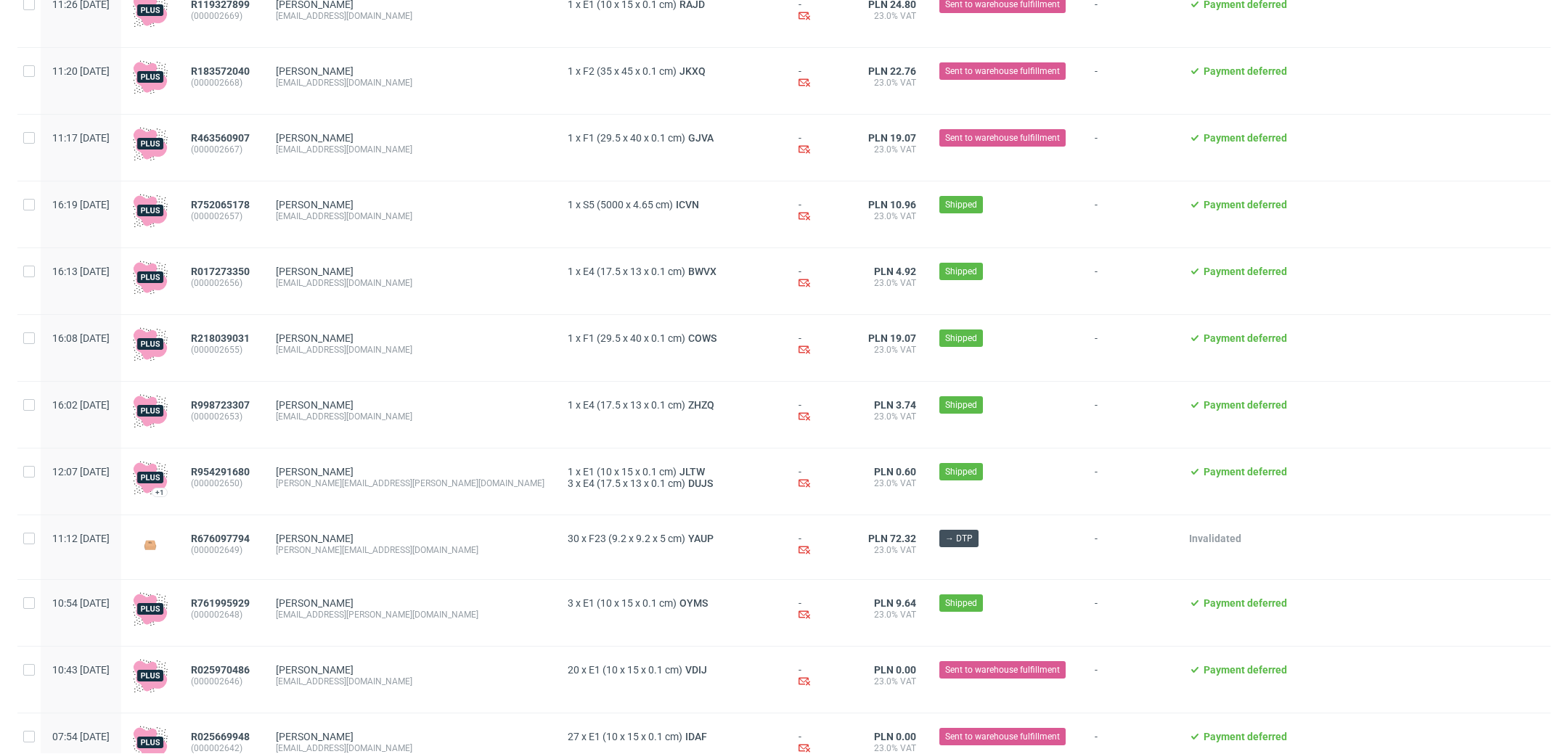
scroll to position [1203, 0]
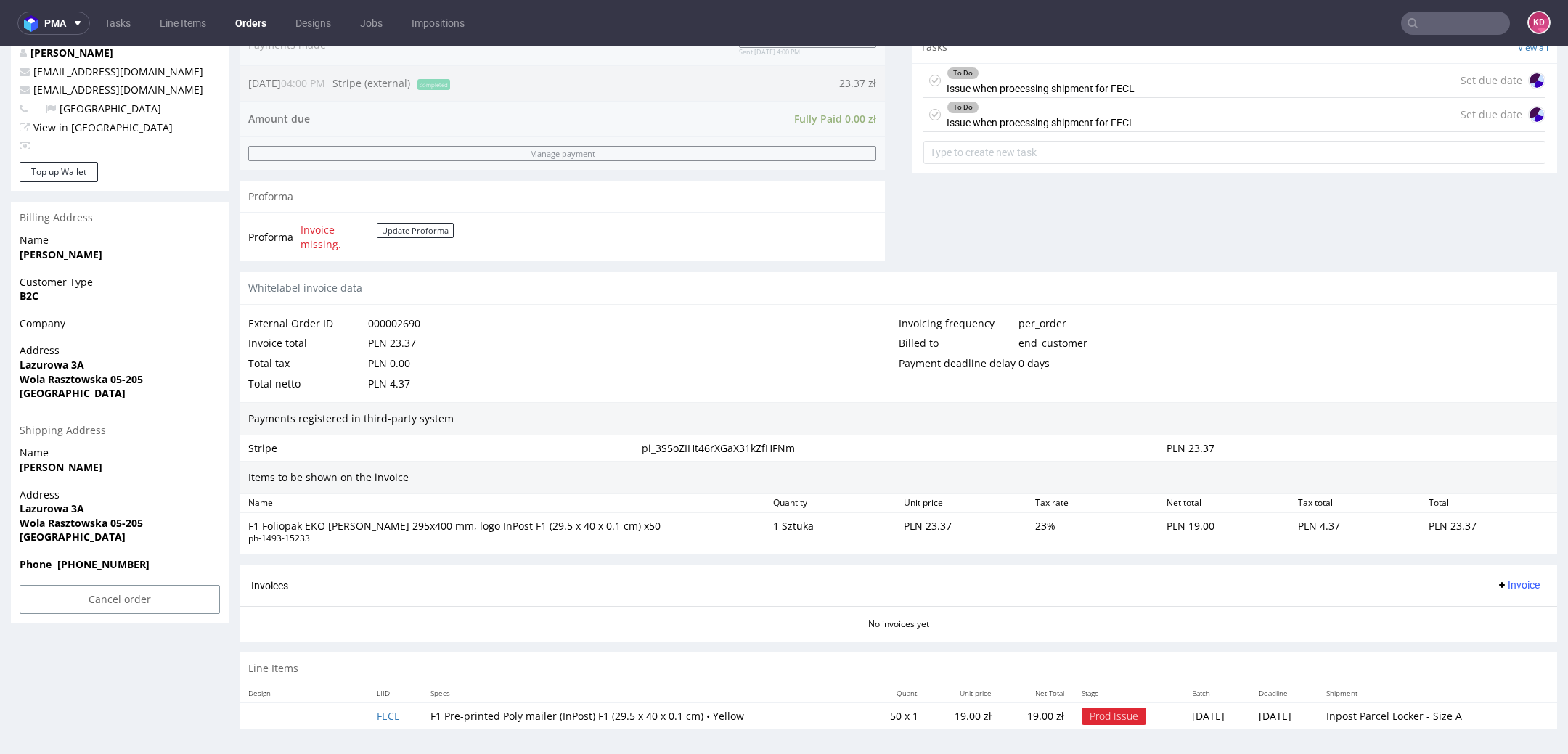
scroll to position [4, 0]
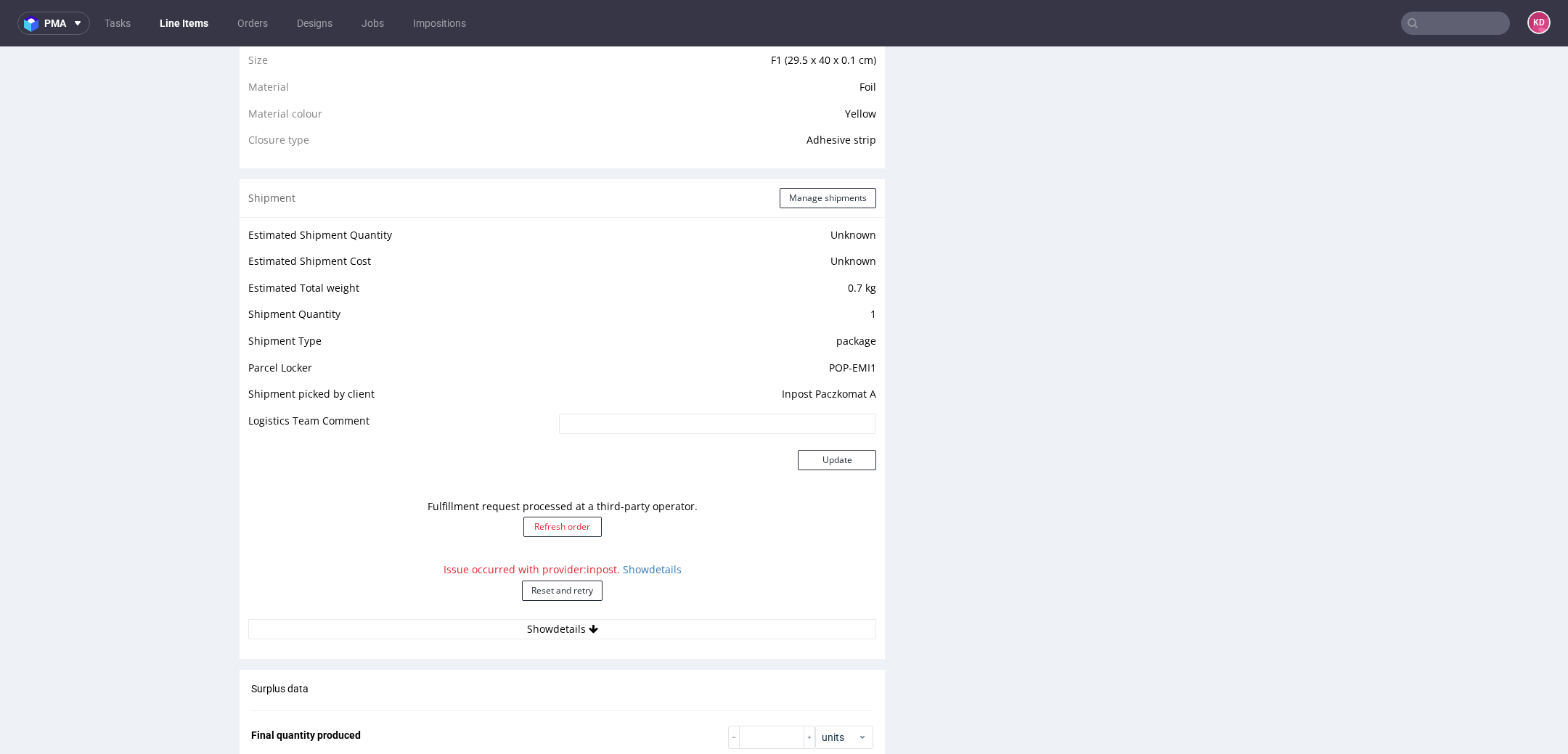
scroll to position [1102, 0]
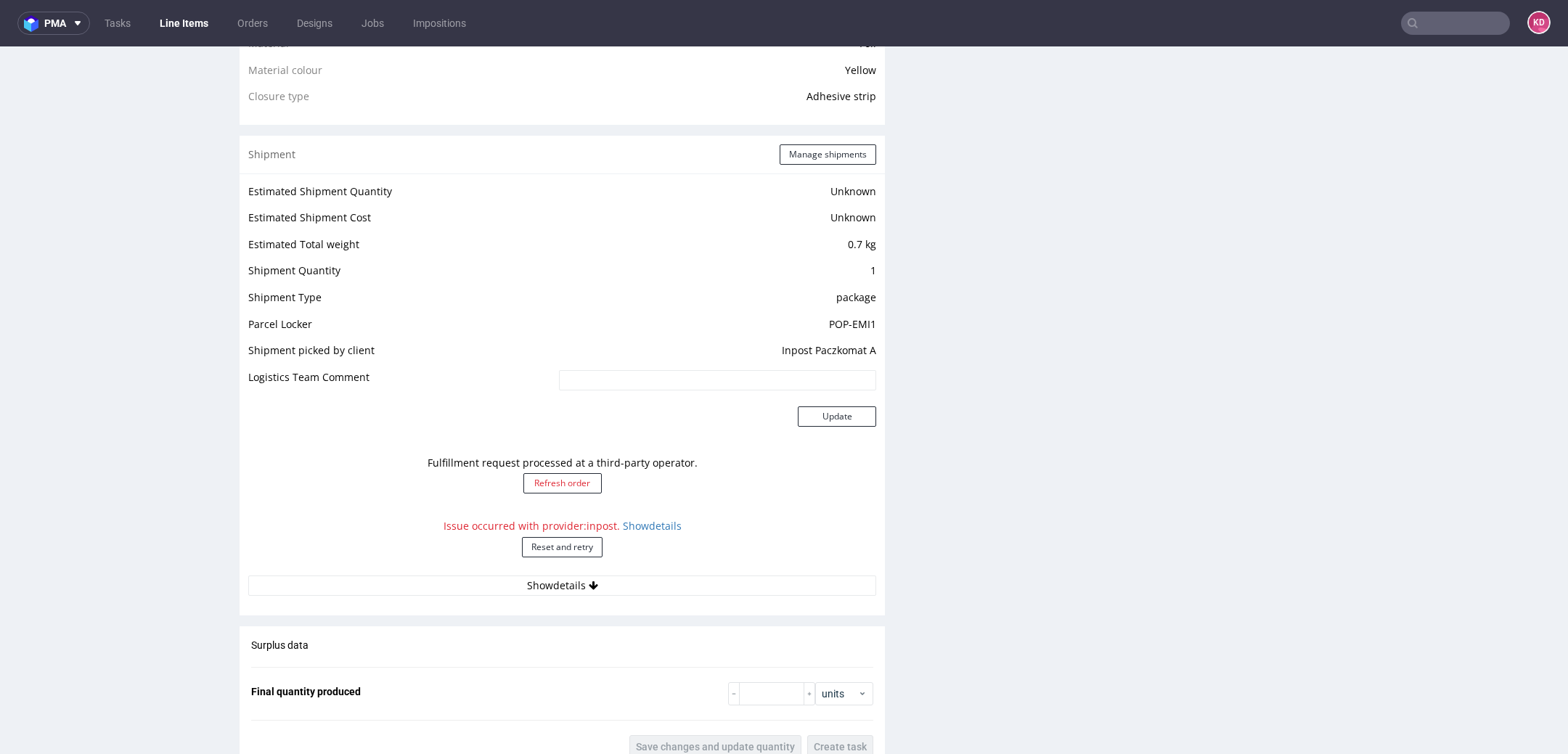
click at [644, 515] on div "Issue occurred with provider: inpost . Show details Reset and retry" at bounding box center [562, 543] width 628 height 64
click at [648, 528] on link "Show details" at bounding box center [652, 526] width 59 height 14
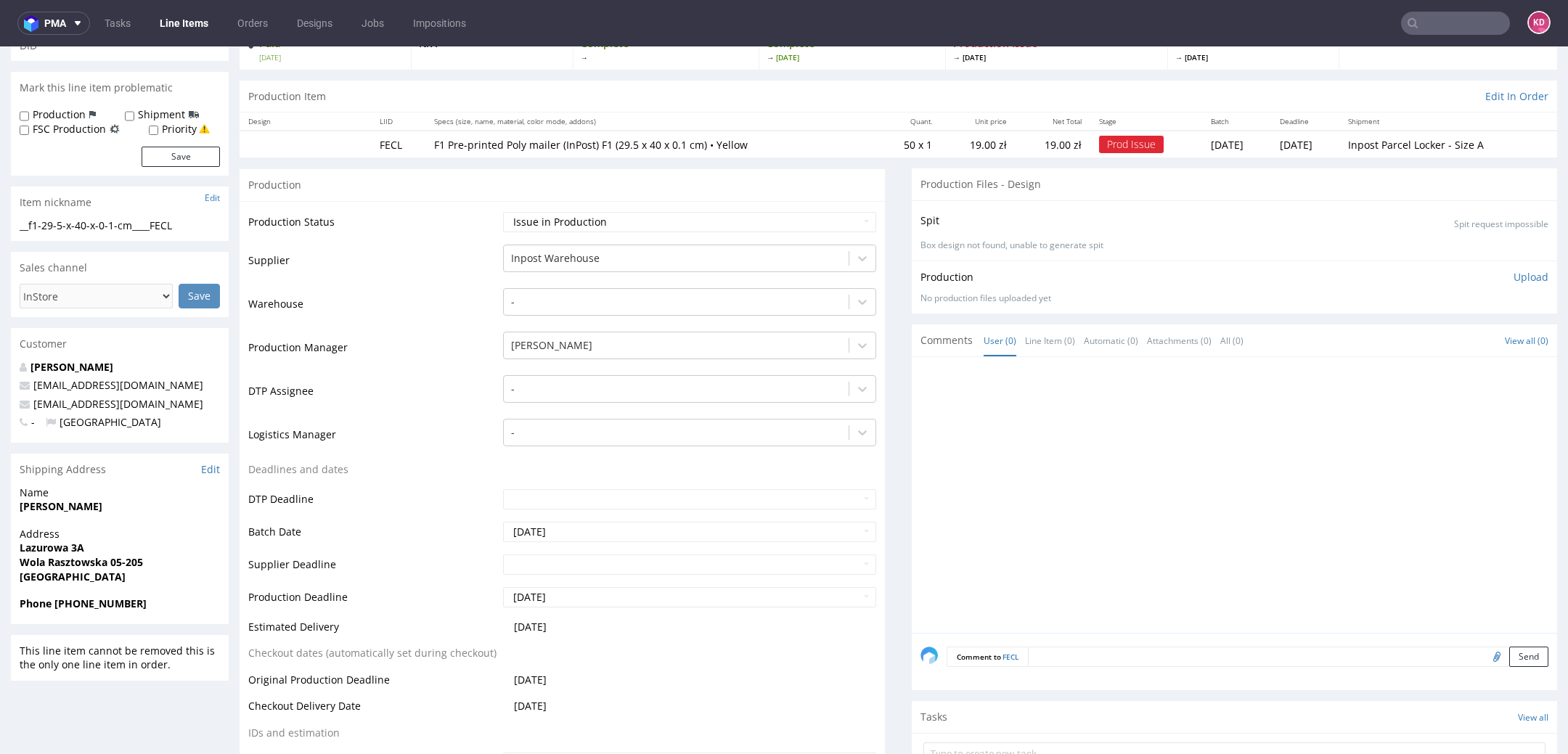
scroll to position [105, 0]
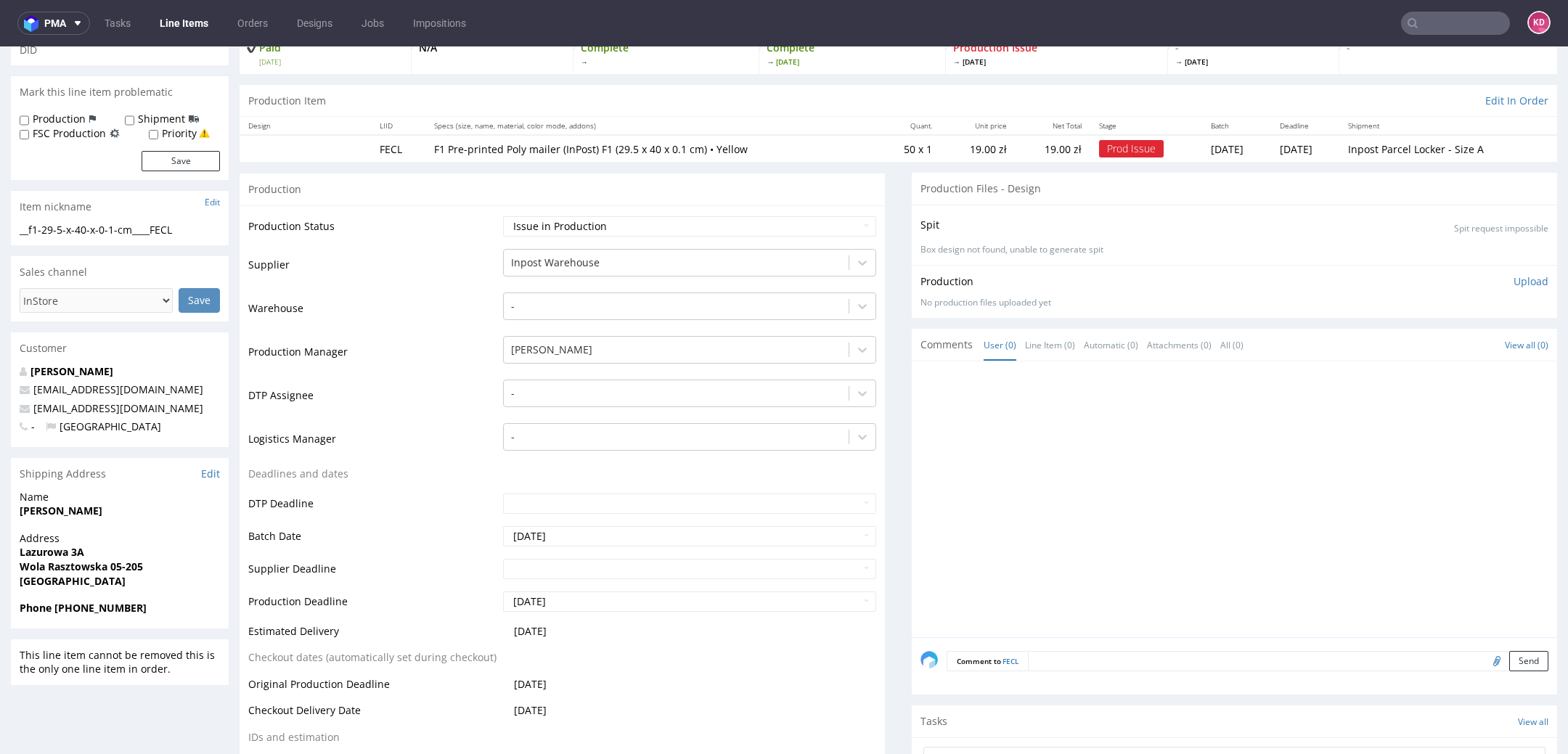
click at [176, 560] on span "Wola Rasztowska 05-205" at bounding box center [120, 567] width 201 height 15
drag, startPoint x: 91, startPoint y: 551, endPoint x: 18, endPoint y: 545, distance: 73.2
click at [18, 546] on div "Address Lazurowa 3A Wola Rasztowska 05-205 Poland" at bounding box center [119, 566] width 217 height 70
copy strong "Lazurowa 3A"
